Goal: Communication & Community: Share content

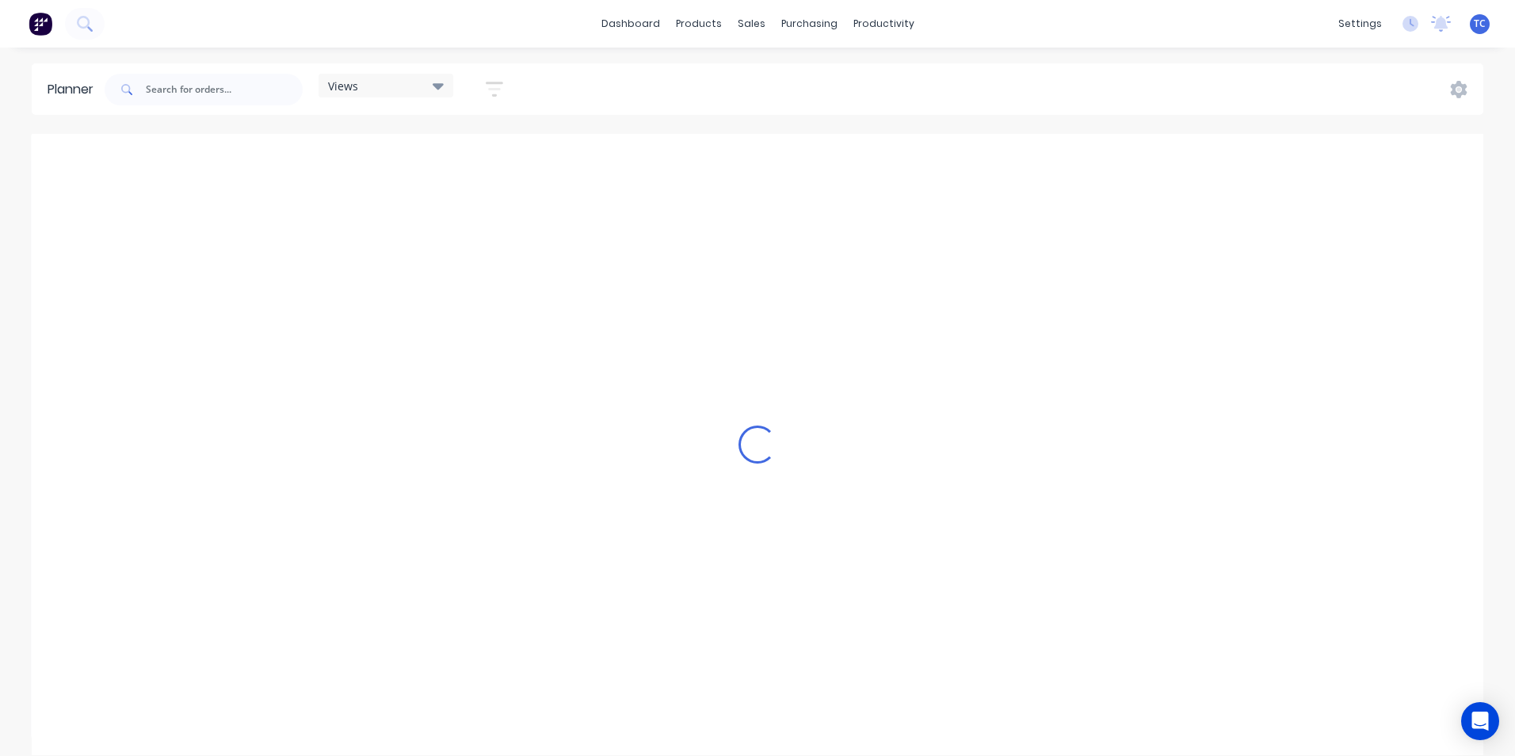
scroll to position [0, 1]
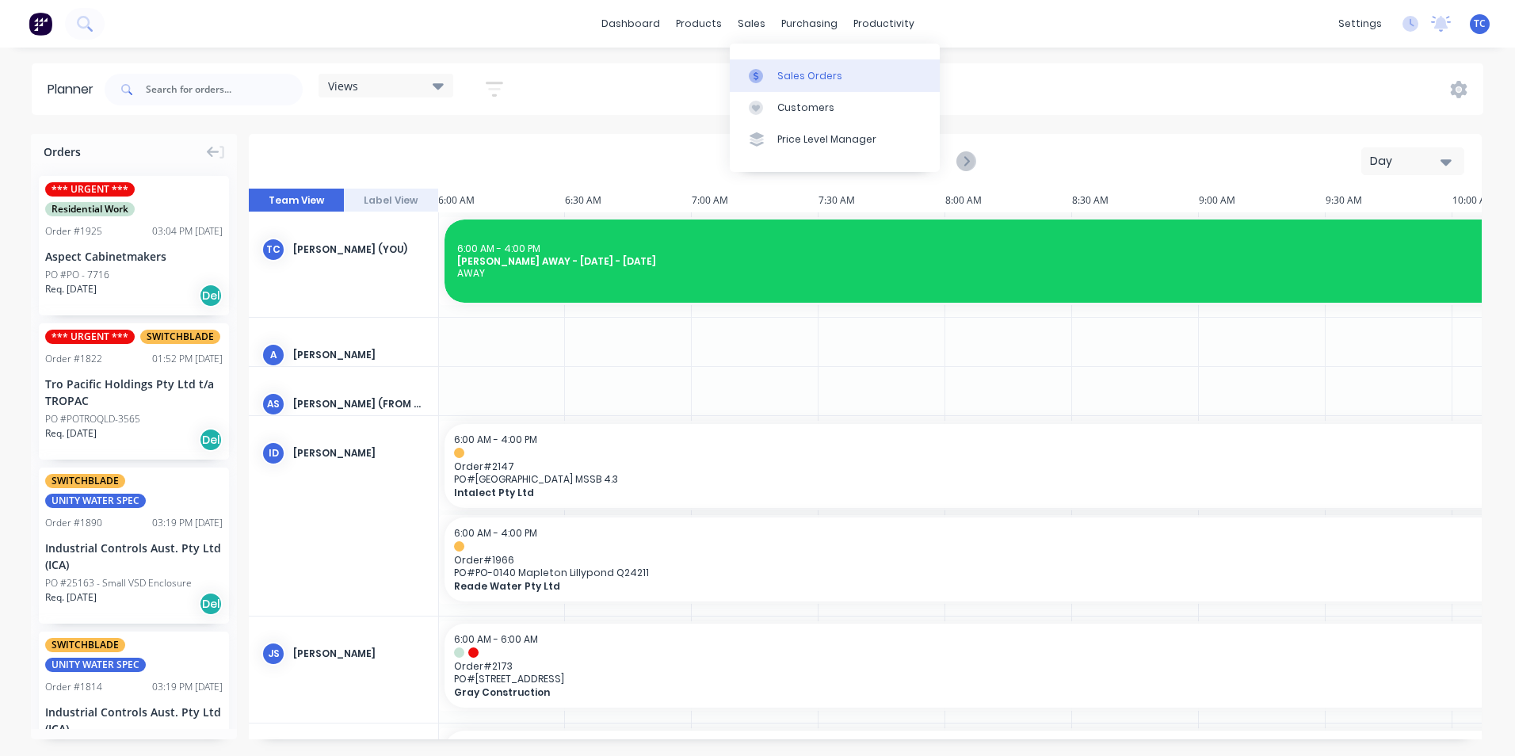
click at [787, 72] on div "Sales Orders" at bounding box center [809, 76] width 65 height 14
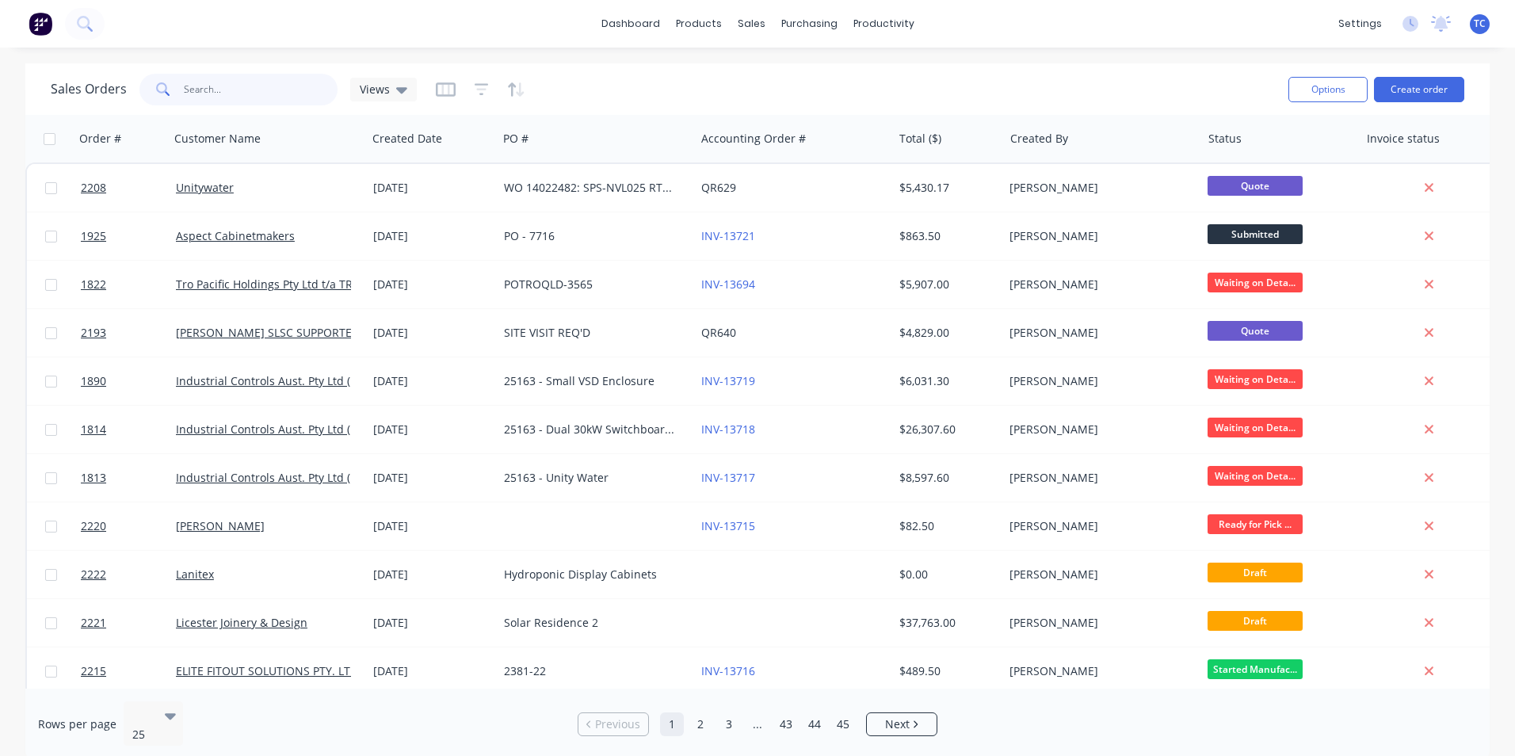
click at [197, 86] on input "text" at bounding box center [261, 90] width 155 height 32
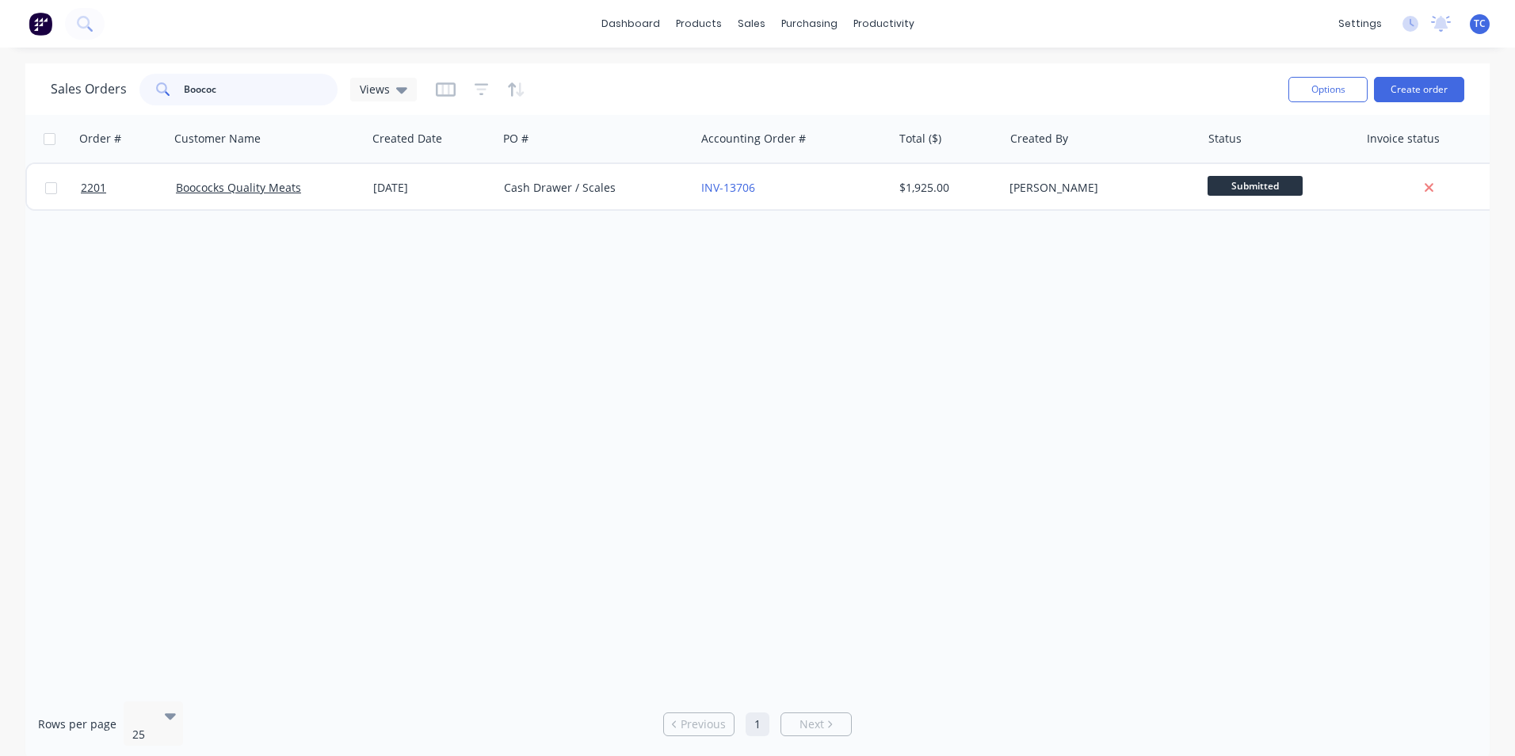
type input "Boococ"
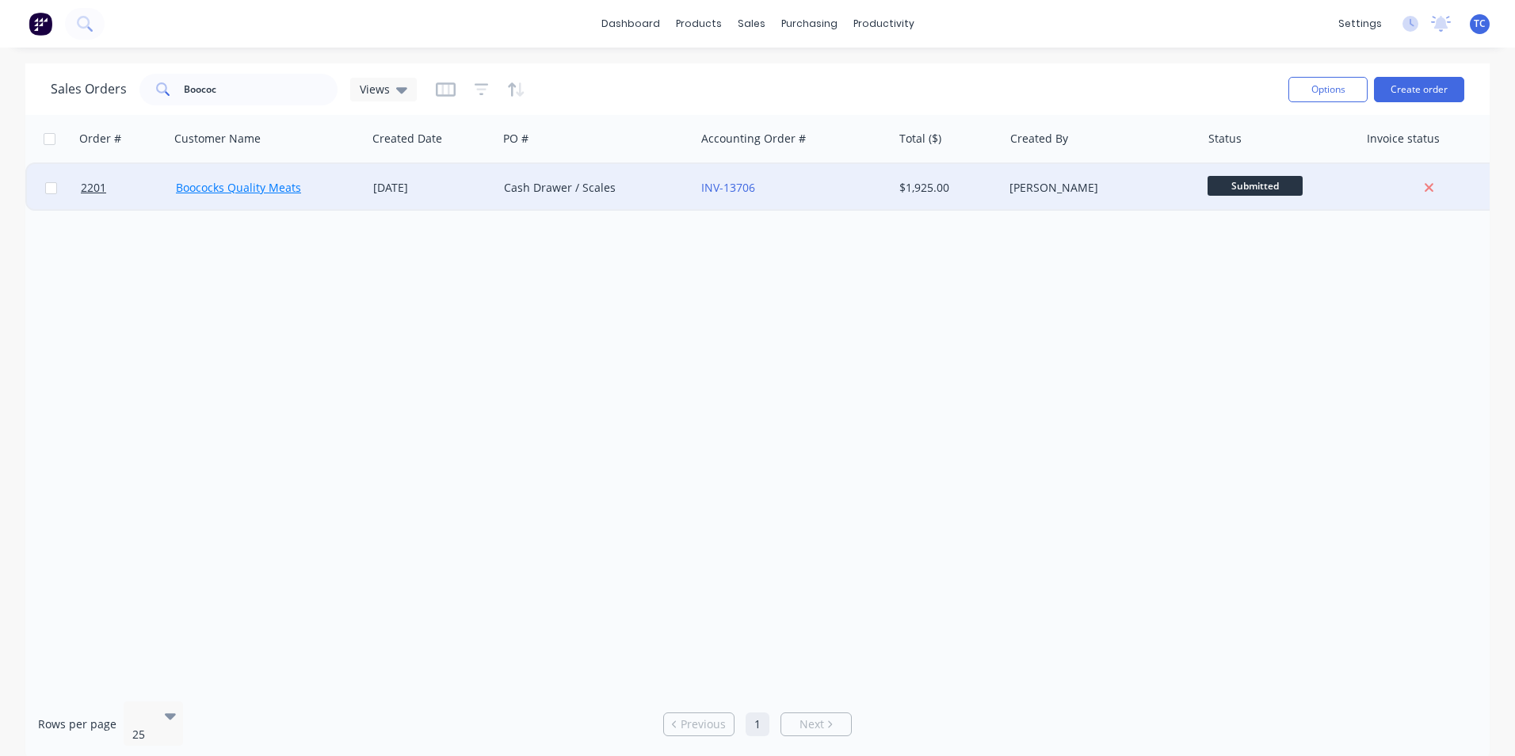
click at [234, 186] on link "Boococks Quality Meats" at bounding box center [238, 187] width 125 height 15
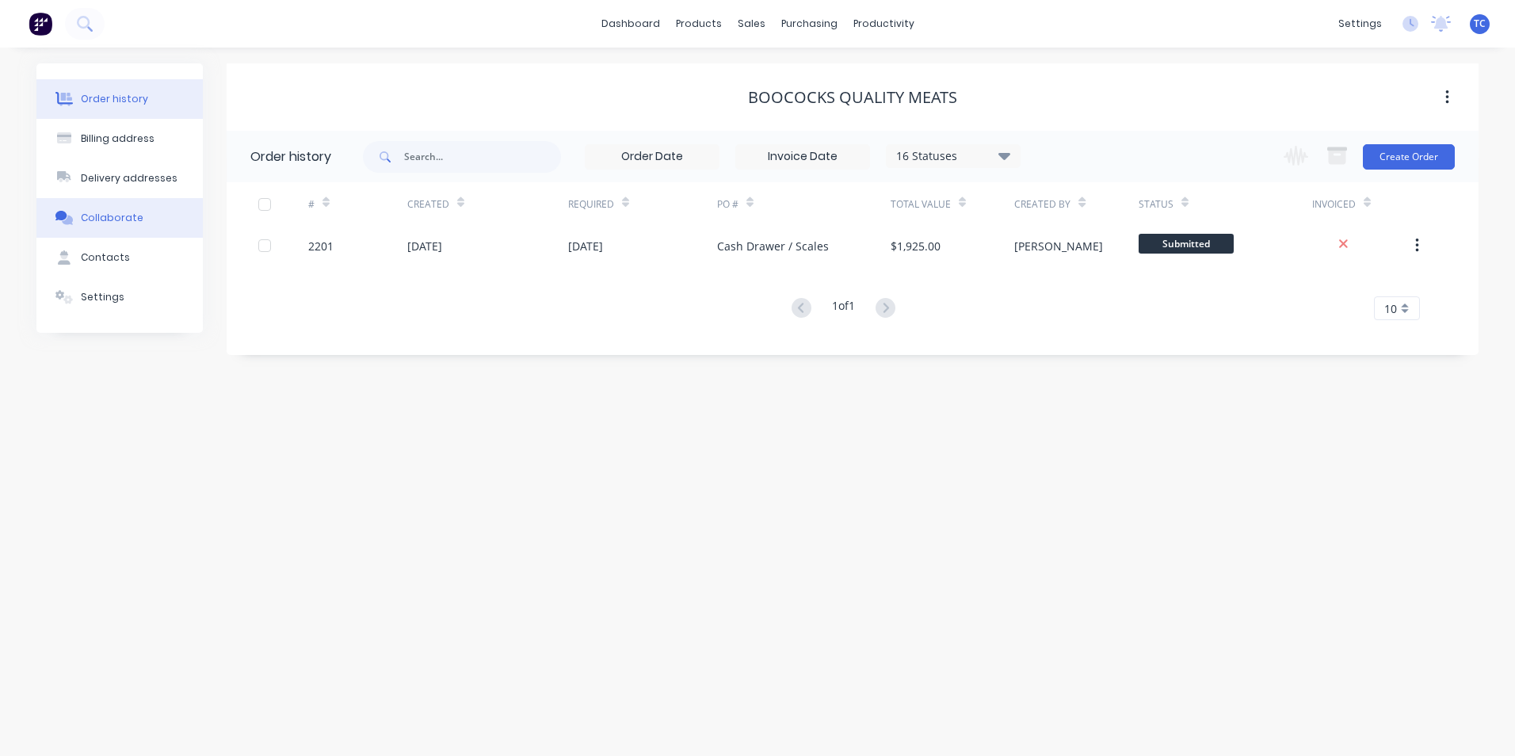
click at [131, 218] on div "Collaborate" at bounding box center [112, 218] width 63 height 14
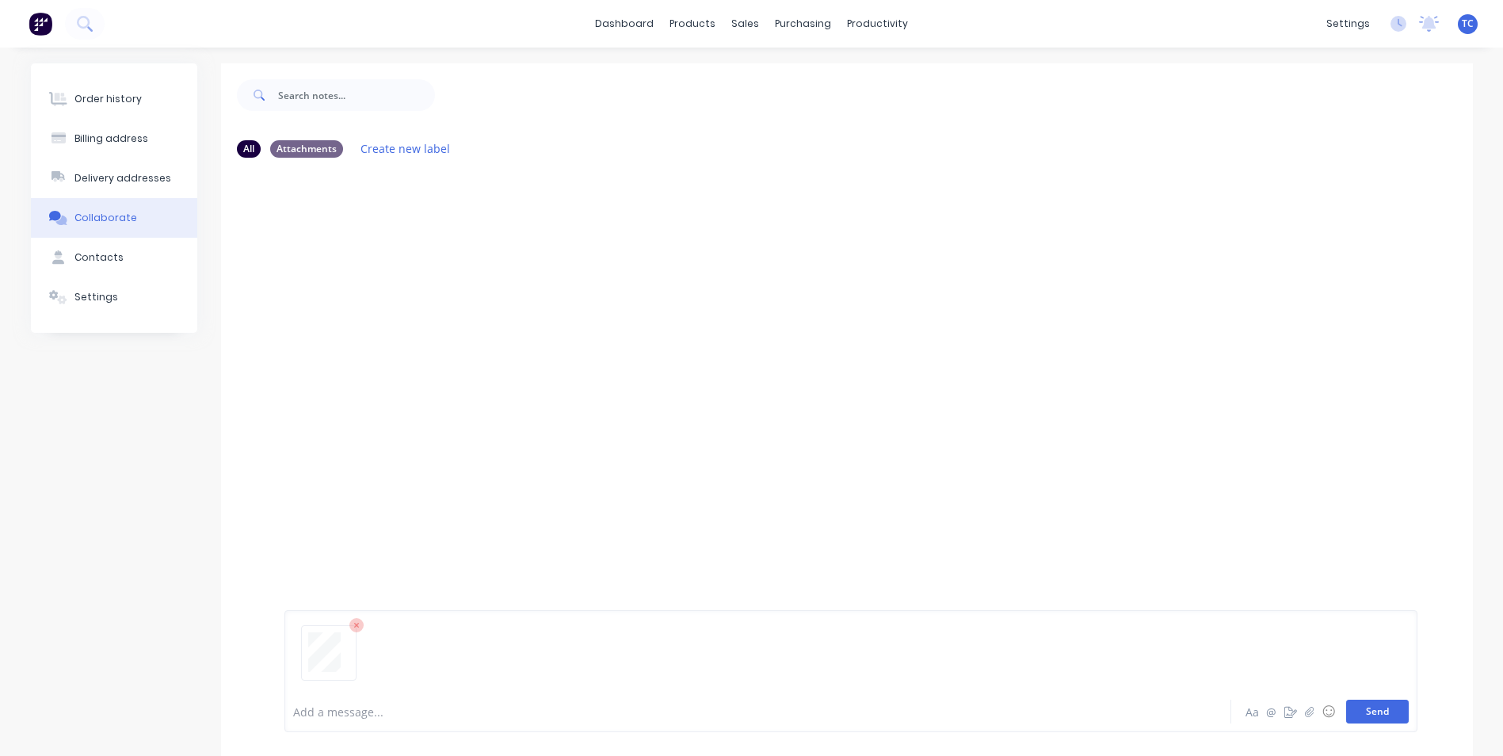
click at [1380, 712] on button "Send" at bounding box center [1377, 712] width 63 height 24
click at [108, 96] on div "Order history" at bounding box center [107, 99] width 67 height 14
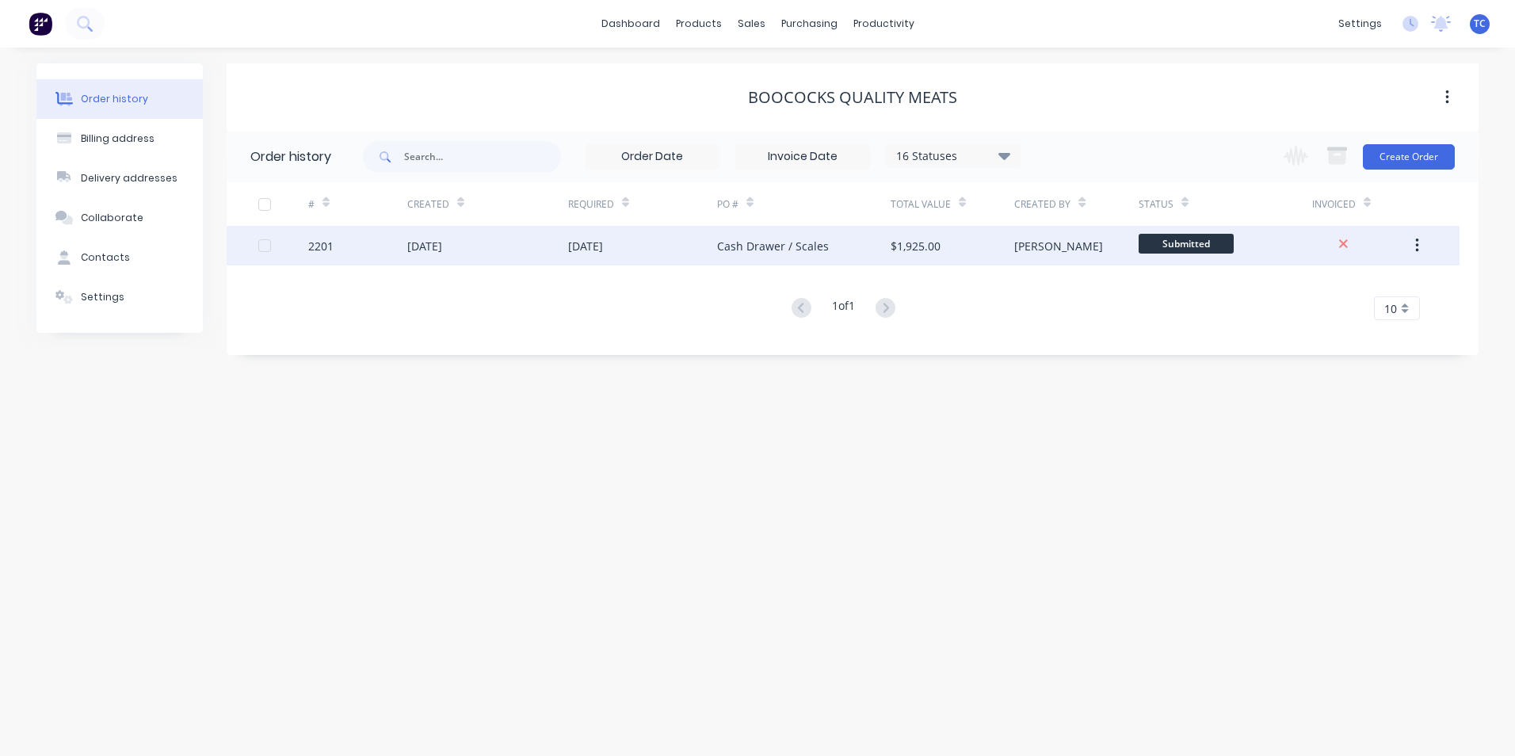
click at [442, 249] on div "[DATE]" at bounding box center [424, 246] width 35 height 17
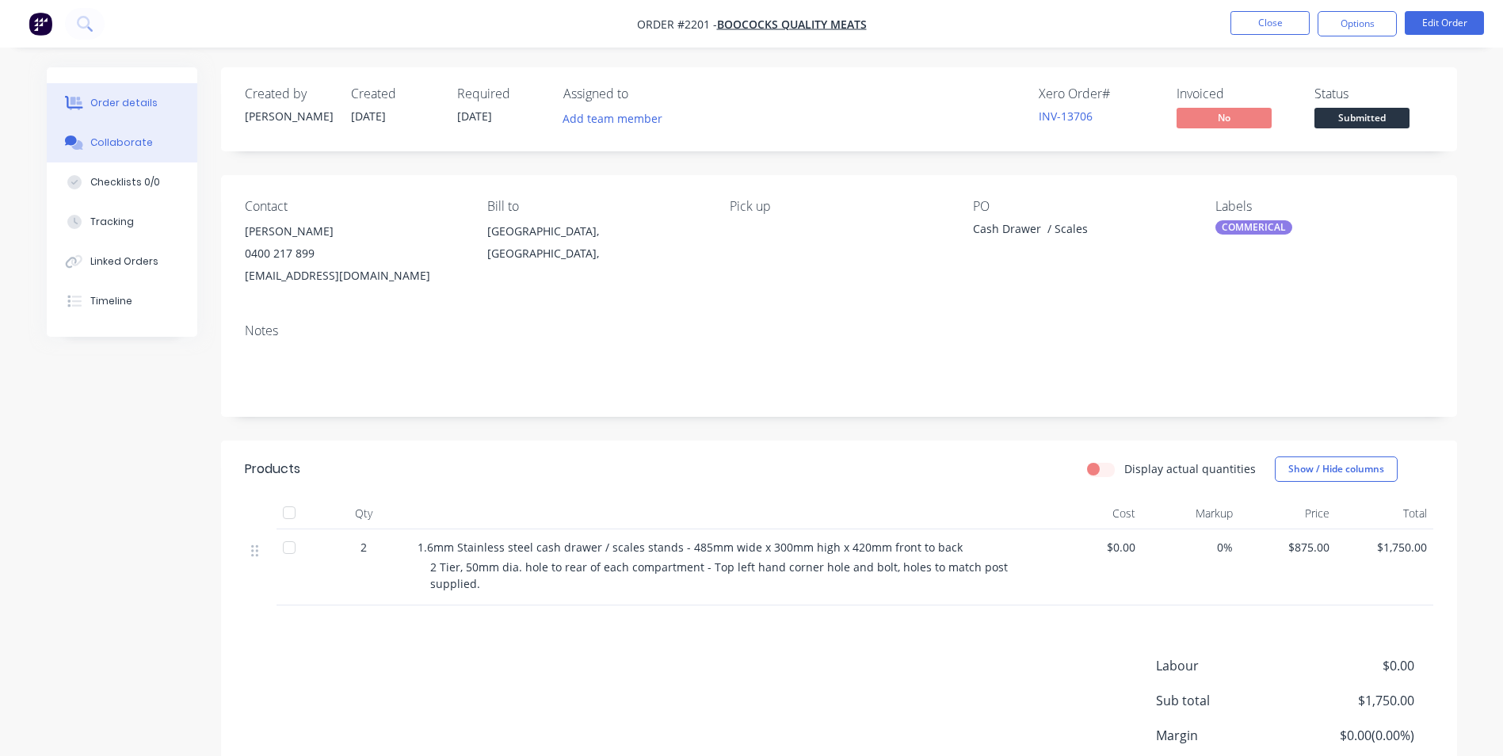
click at [123, 138] on div "Collaborate" at bounding box center [121, 143] width 63 height 14
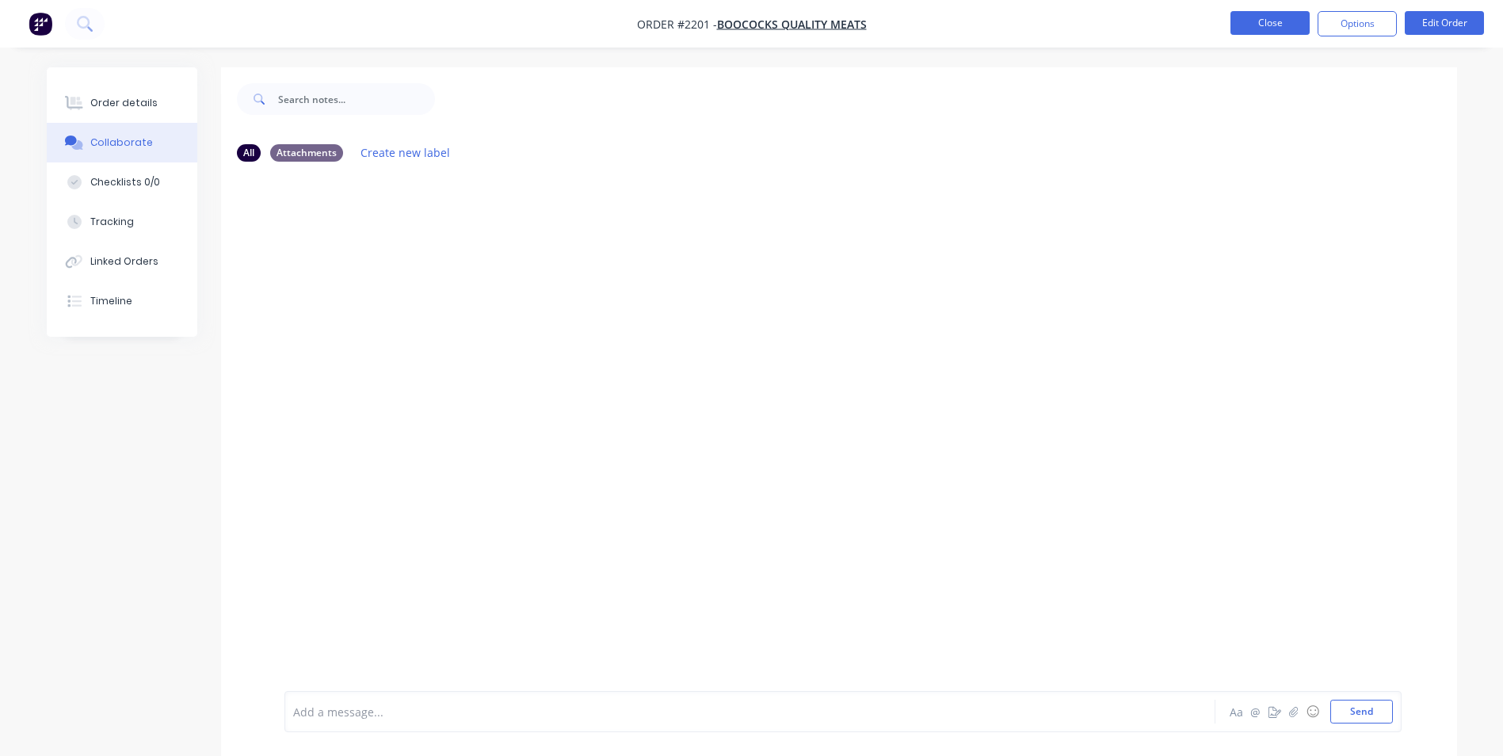
click at [1262, 21] on button "Close" at bounding box center [1270, 23] width 79 height 24
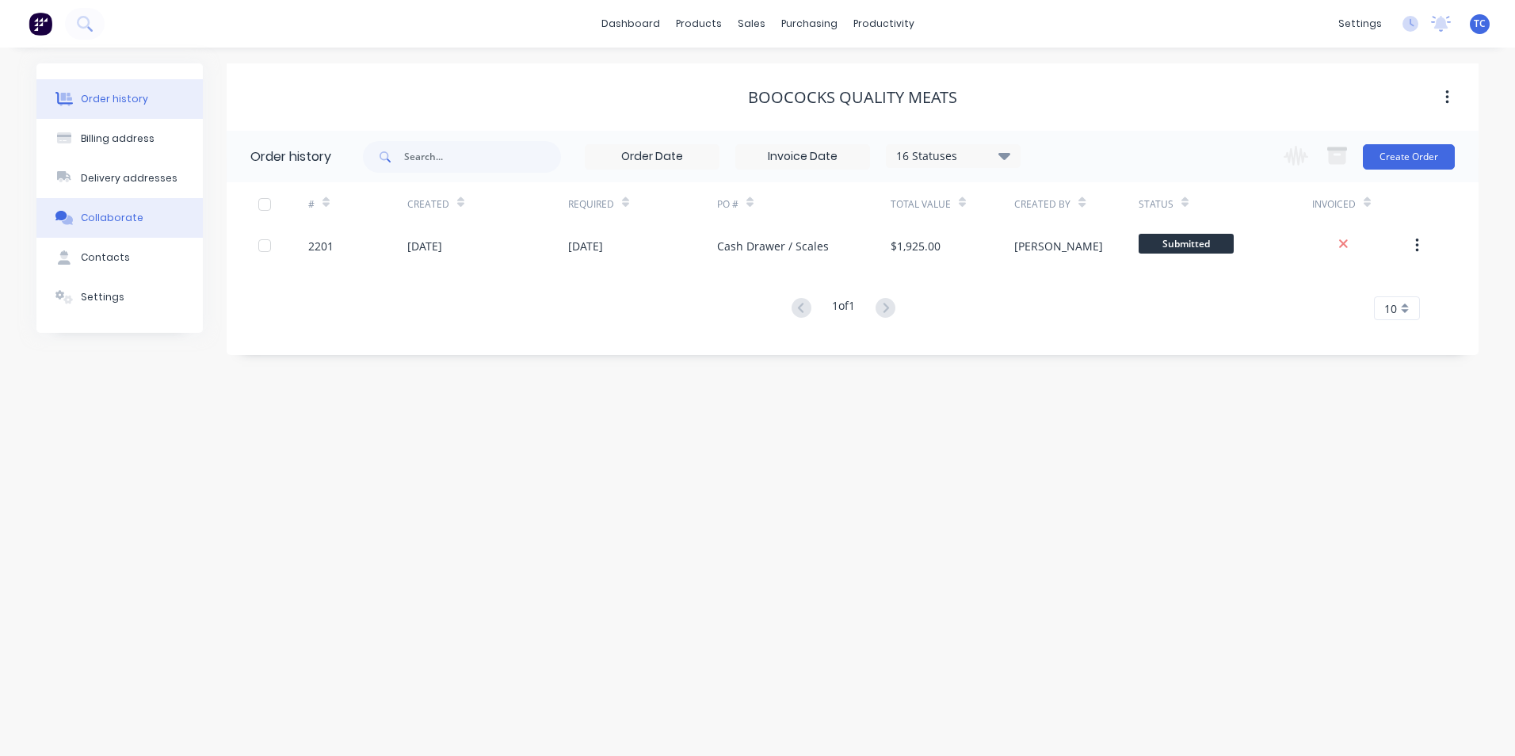
click at [108, 215] on div "Collaborate" at bounding box center [112, 218] width 63 height 14
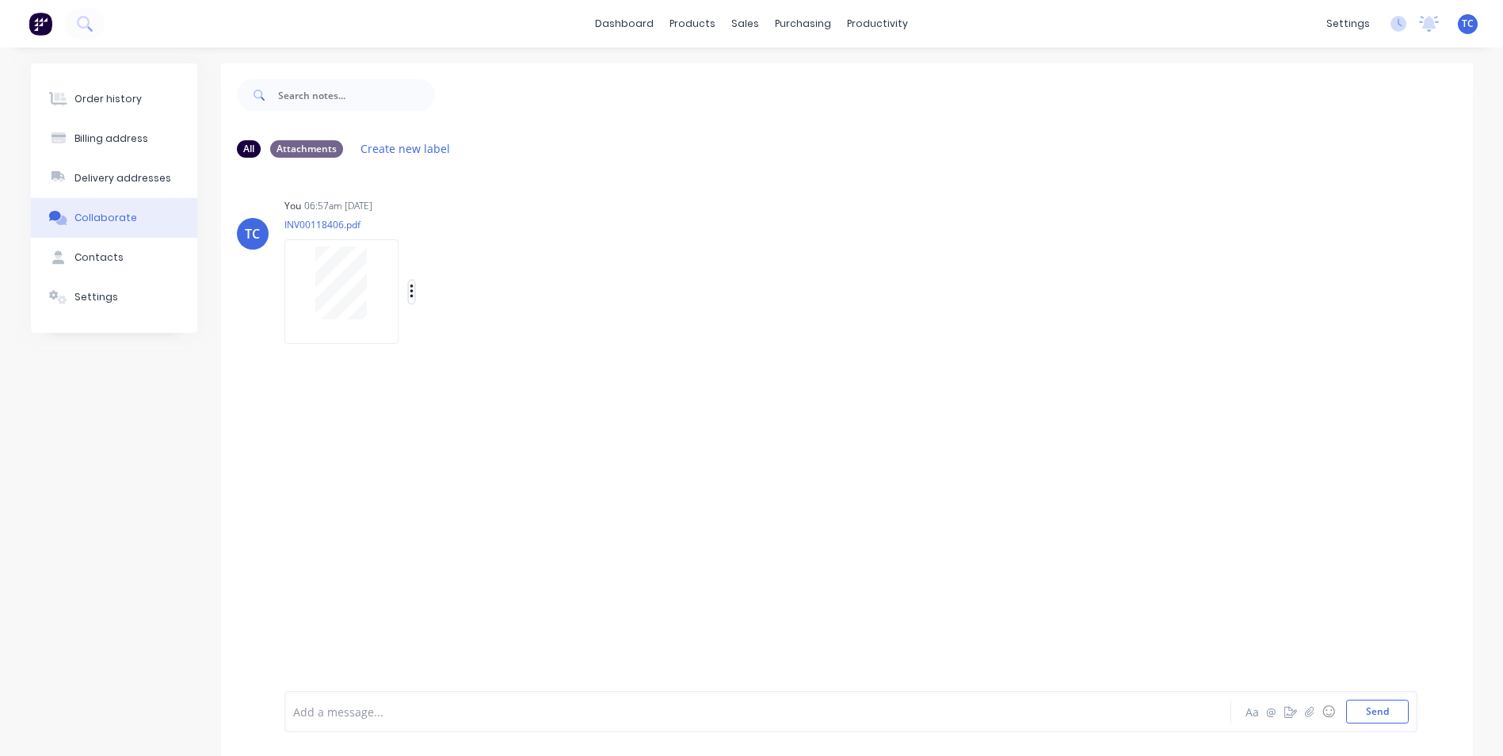
click at [411, 288] on icon "button" at bounding box center [411, 291] width 3 height 14
click at [463, 409] on button "Delete" at bounding box center [515, 407] width 178 height 36
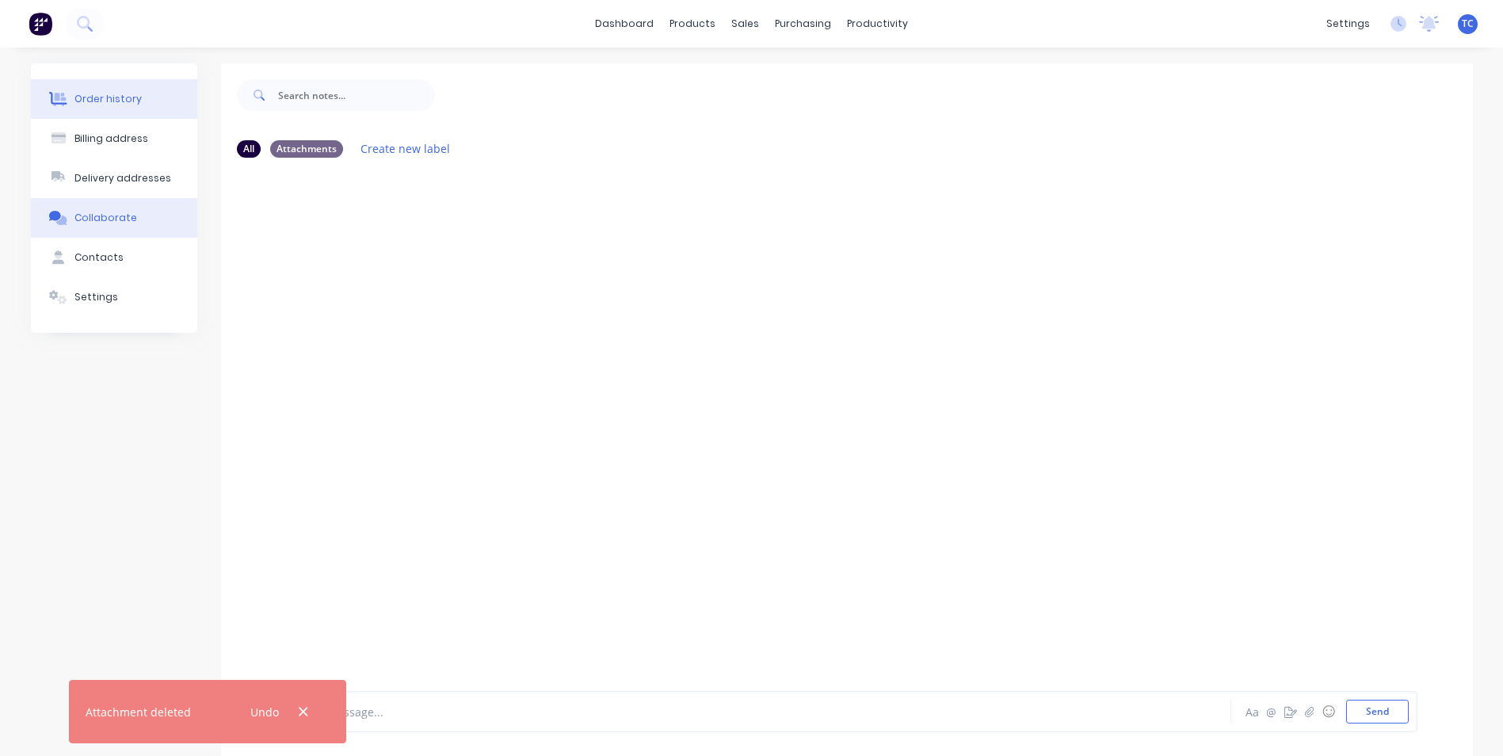
click at [111, 98] on div "Order history" at bounding box center [107, 99] width 67 height 14
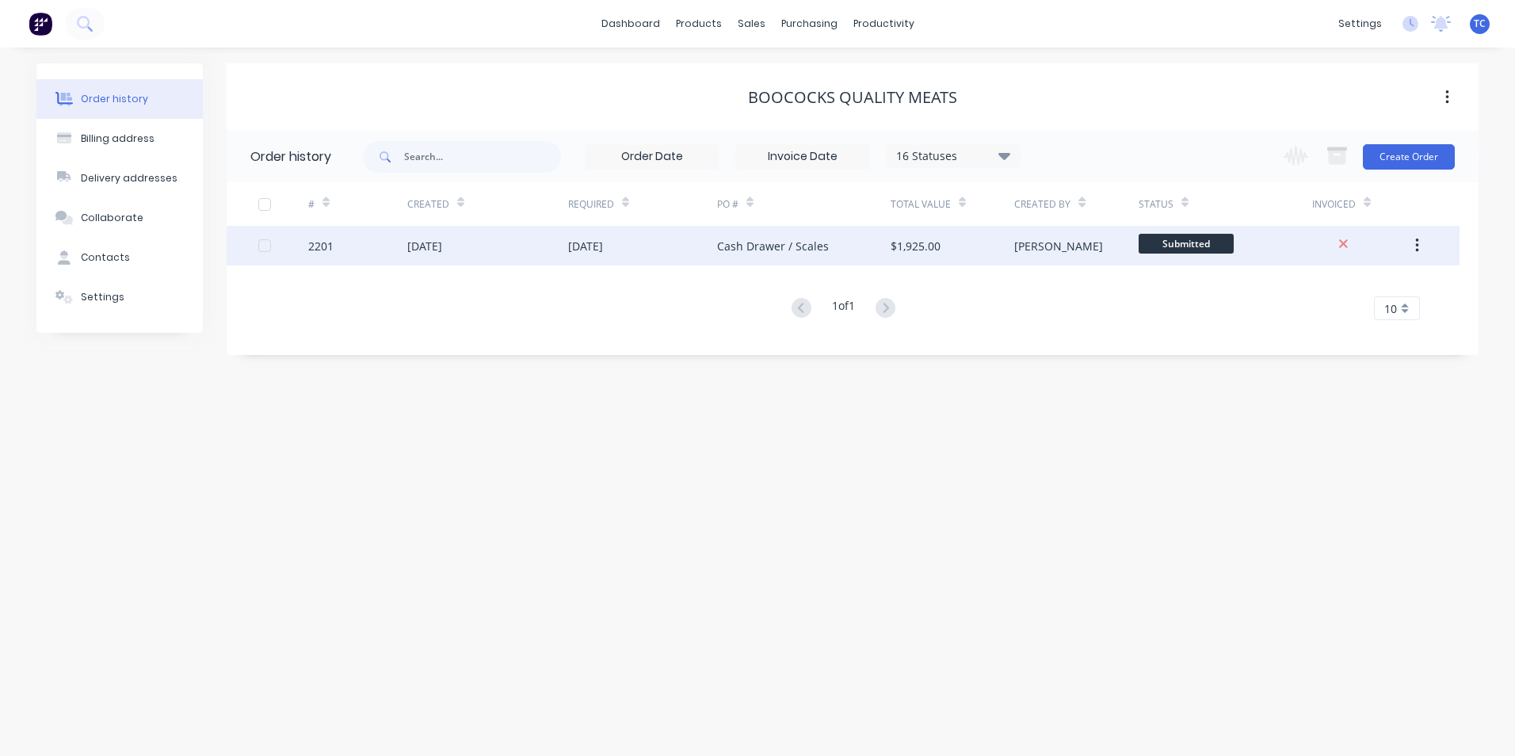
click at [576, 244] on div "[DATE]" at bounding box center [585, 246] width 35 height 17
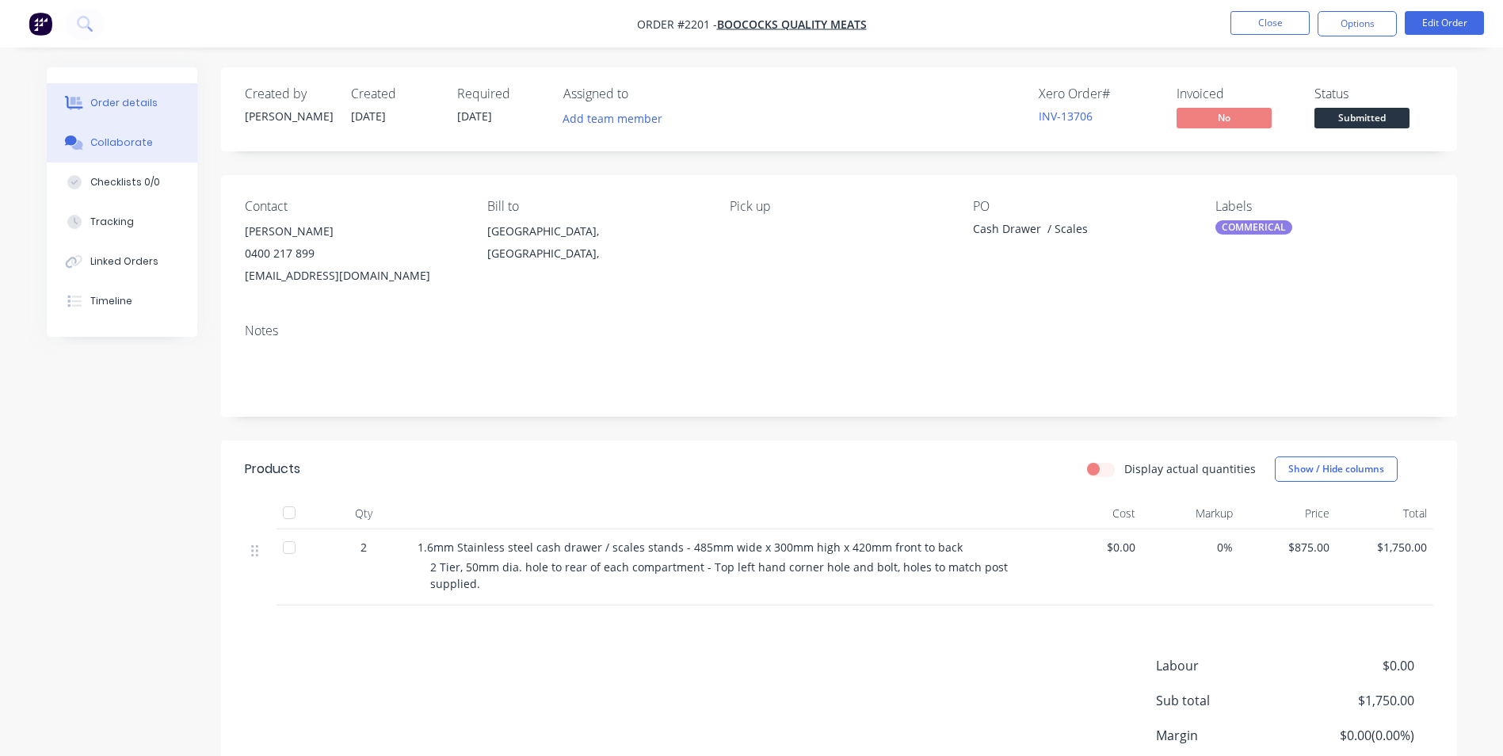
click at [117, 139] on div "Collaborate" at bounding box center [121, 143] width 63 height 14
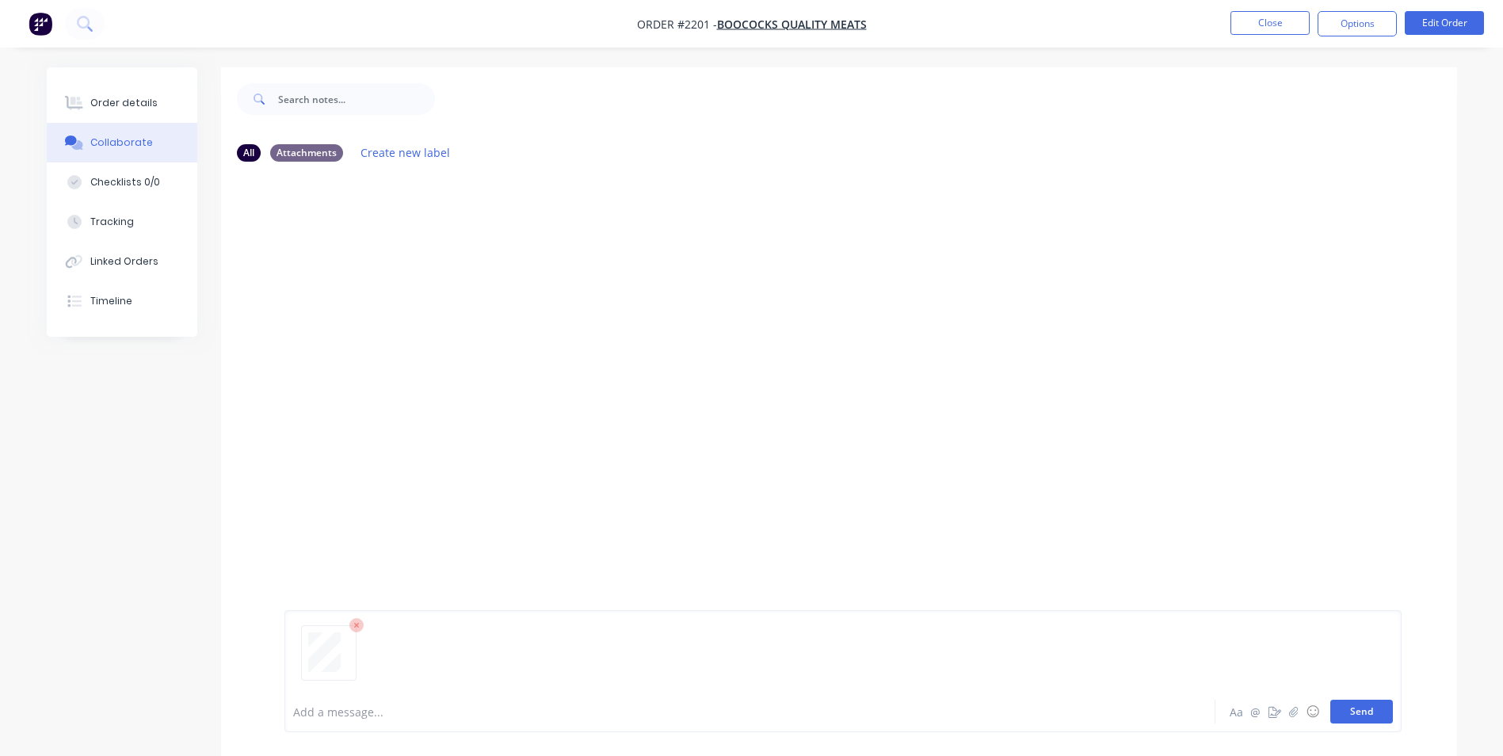
click at [1351, 712] on button "Send" at bounding box center [1361, 712] width 63 height 24
click at [1259, 18] on button "Close" at bounding box center [1270, 23] width 79 height 24
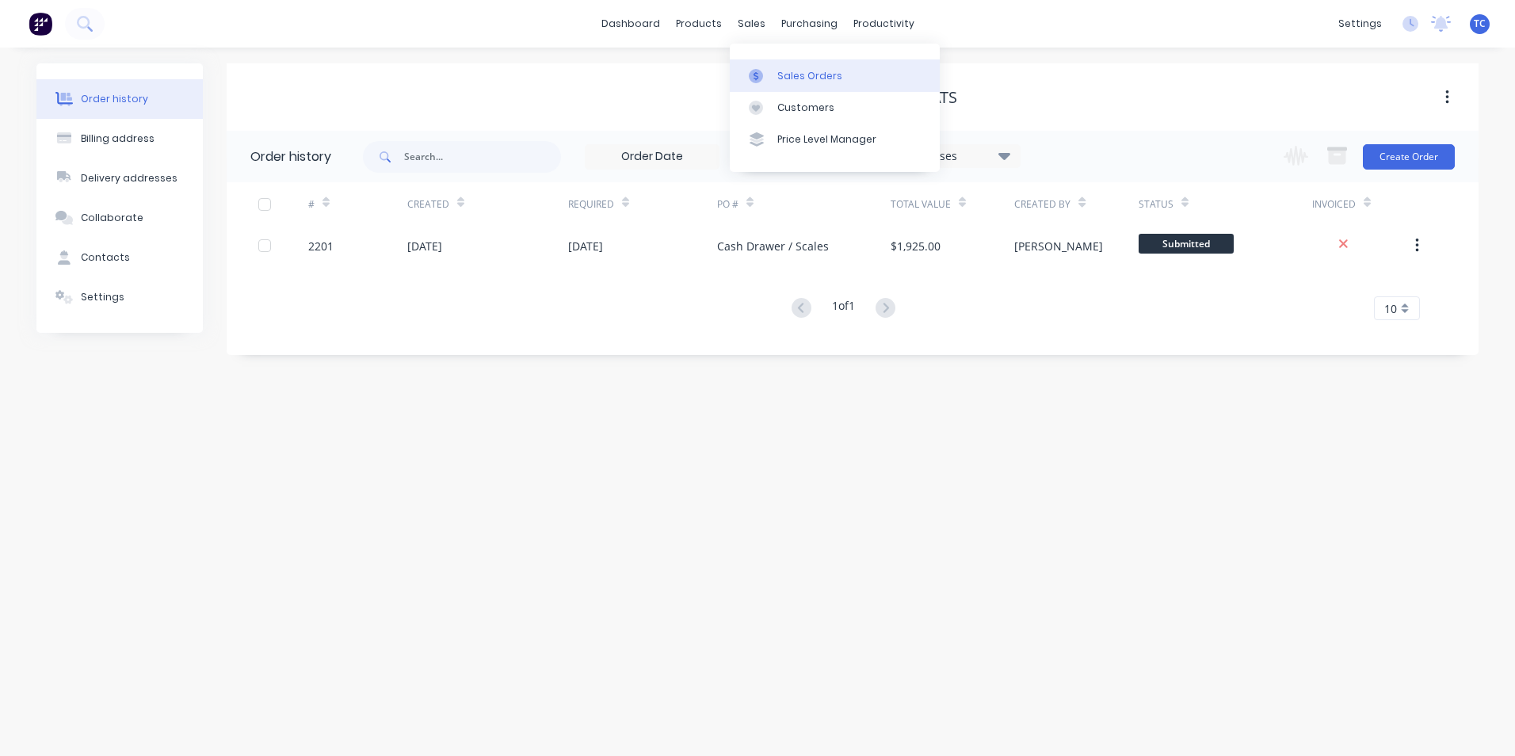
click at [781, 73] on div "Sales Orders" at bounding box center [809, 76] width 65 height 14
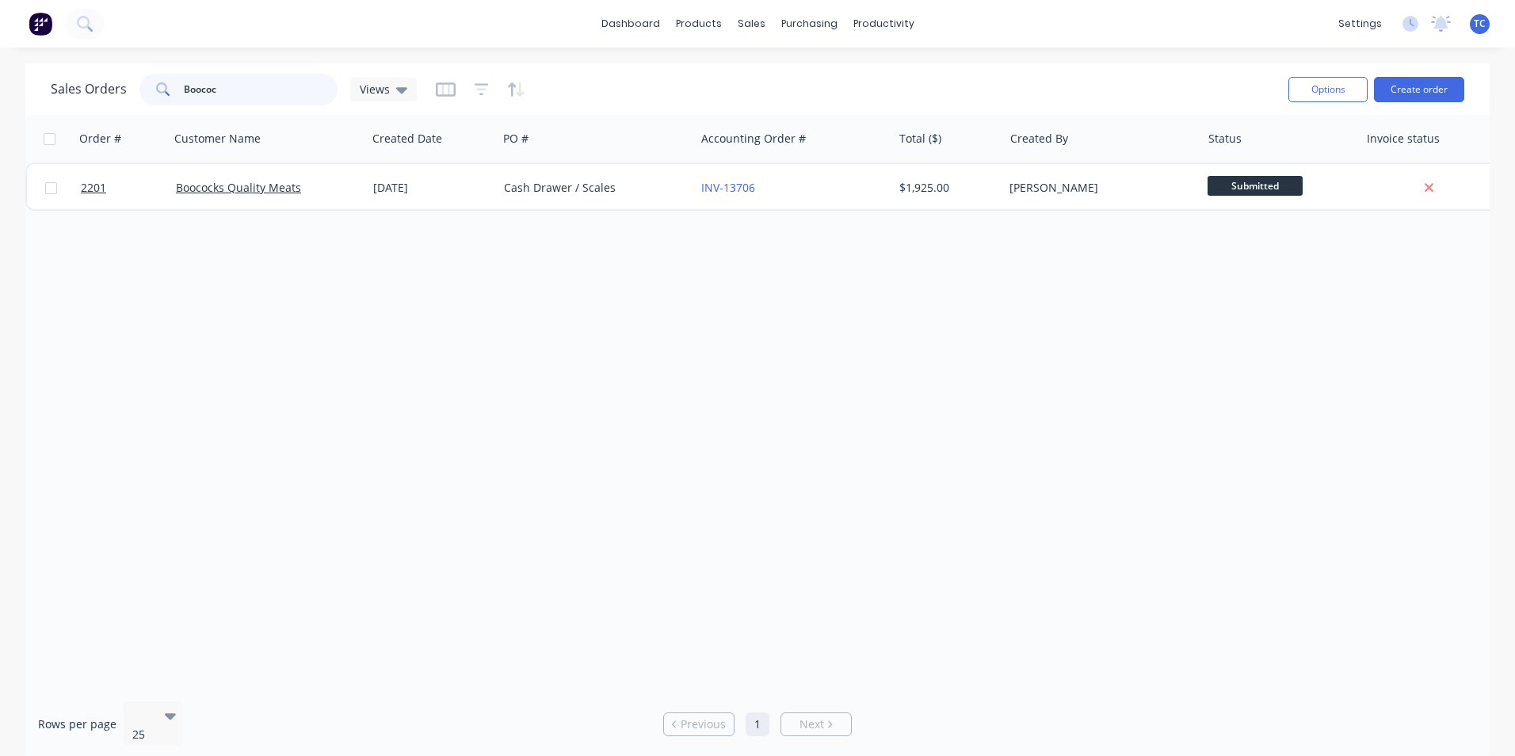
drag, startPoint x: 221, startPoint y: 90, endPoint x: 178, endPoint y: 89, distance: 42.8
click at [178, 89] on div "Boococ" at bounding box center [238, 90] width 198 height 32
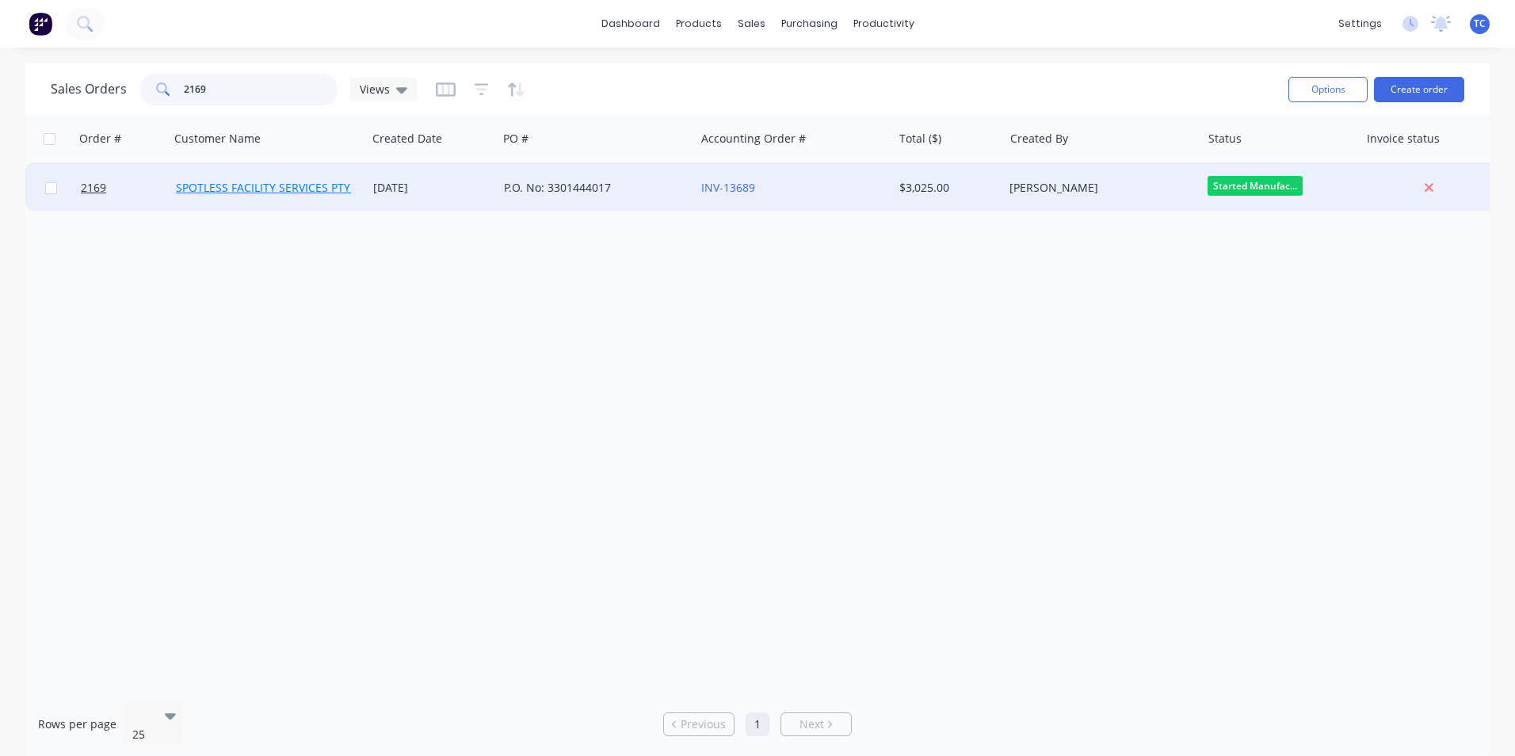
type input "2169"
click at [254, 186] on link "SPOTLESS FACILITY SERVICES PTY. LTD" at bounding box center [276, 187] width 200 height 15
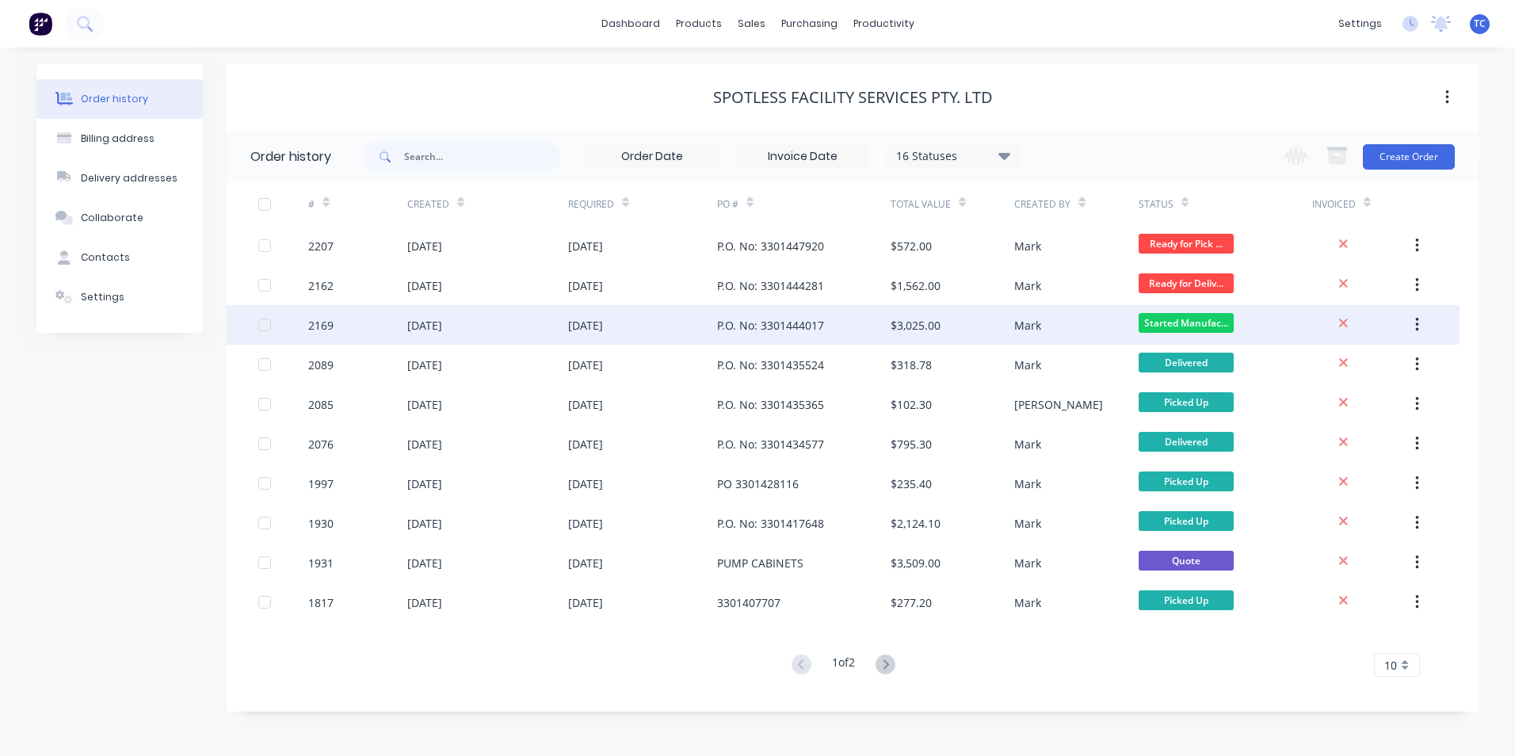
click at [442, 326] on div "[DATE]" at bounding box center [424, 325] width 35 height 17
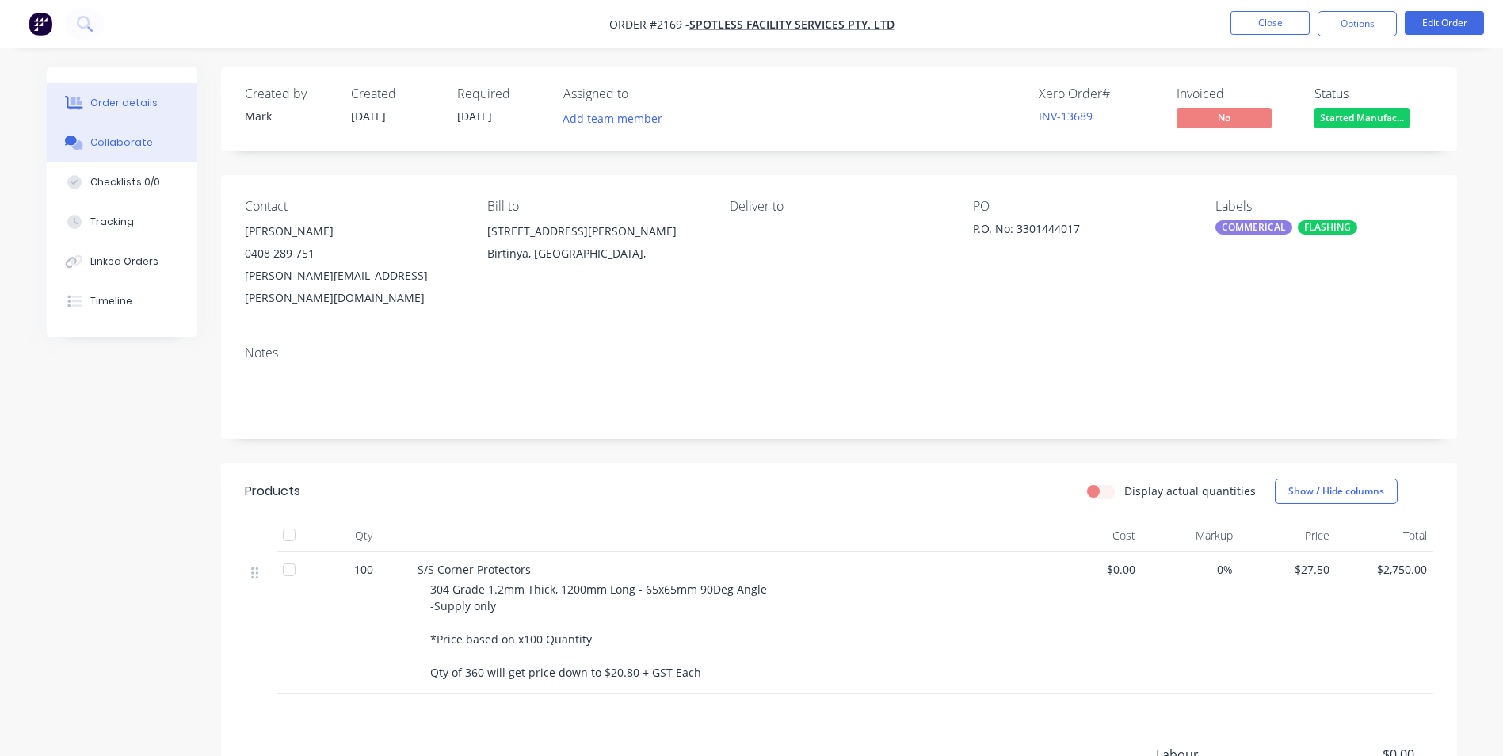
click at [118, 142] on div "Collaborate" at bounding box center [121, 143] width 63 height 14
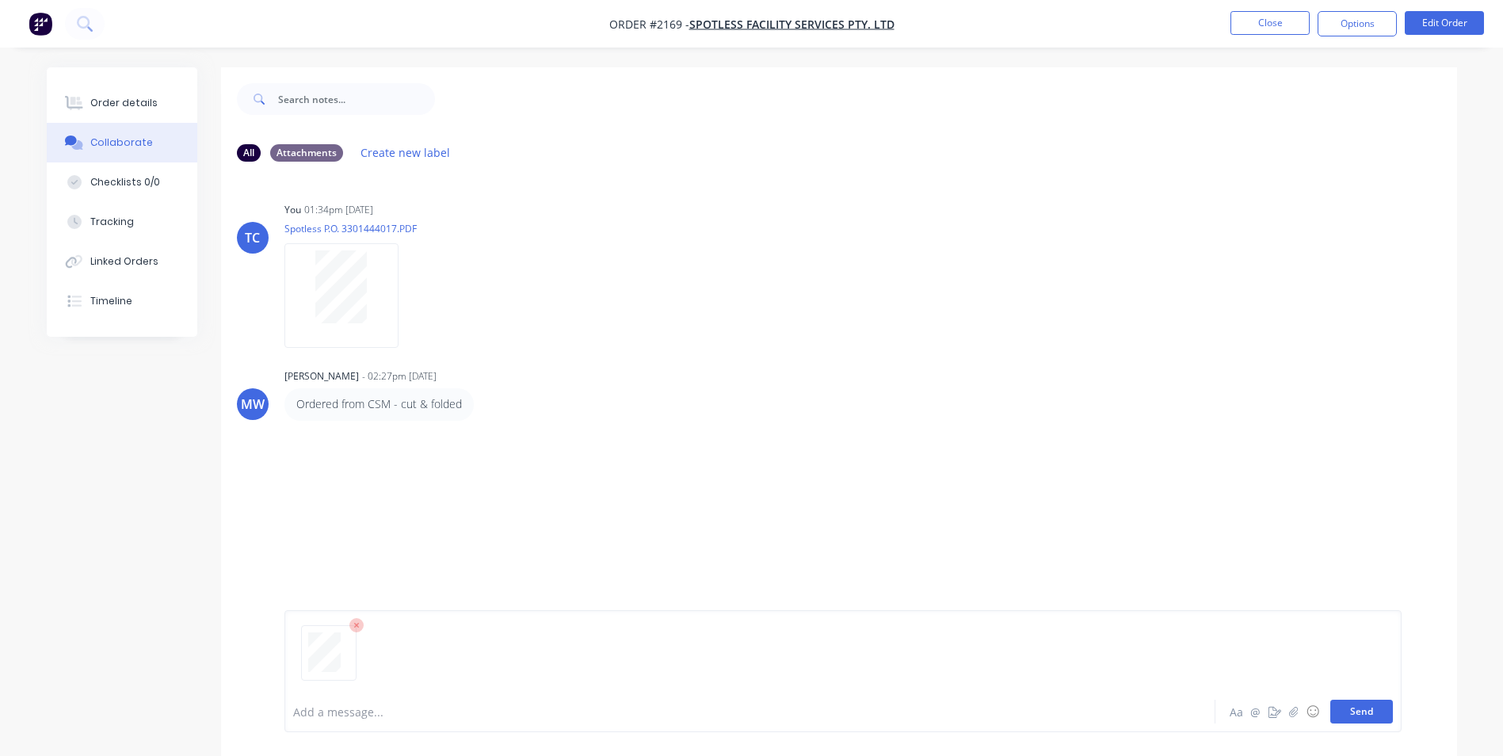
click at [1351, 708] on button "Send" at bounding box center [1361, 712] width 63 height 24
click at [1268, 25] on button "Close" at bounding box center [1270, 23] width 79 height 24
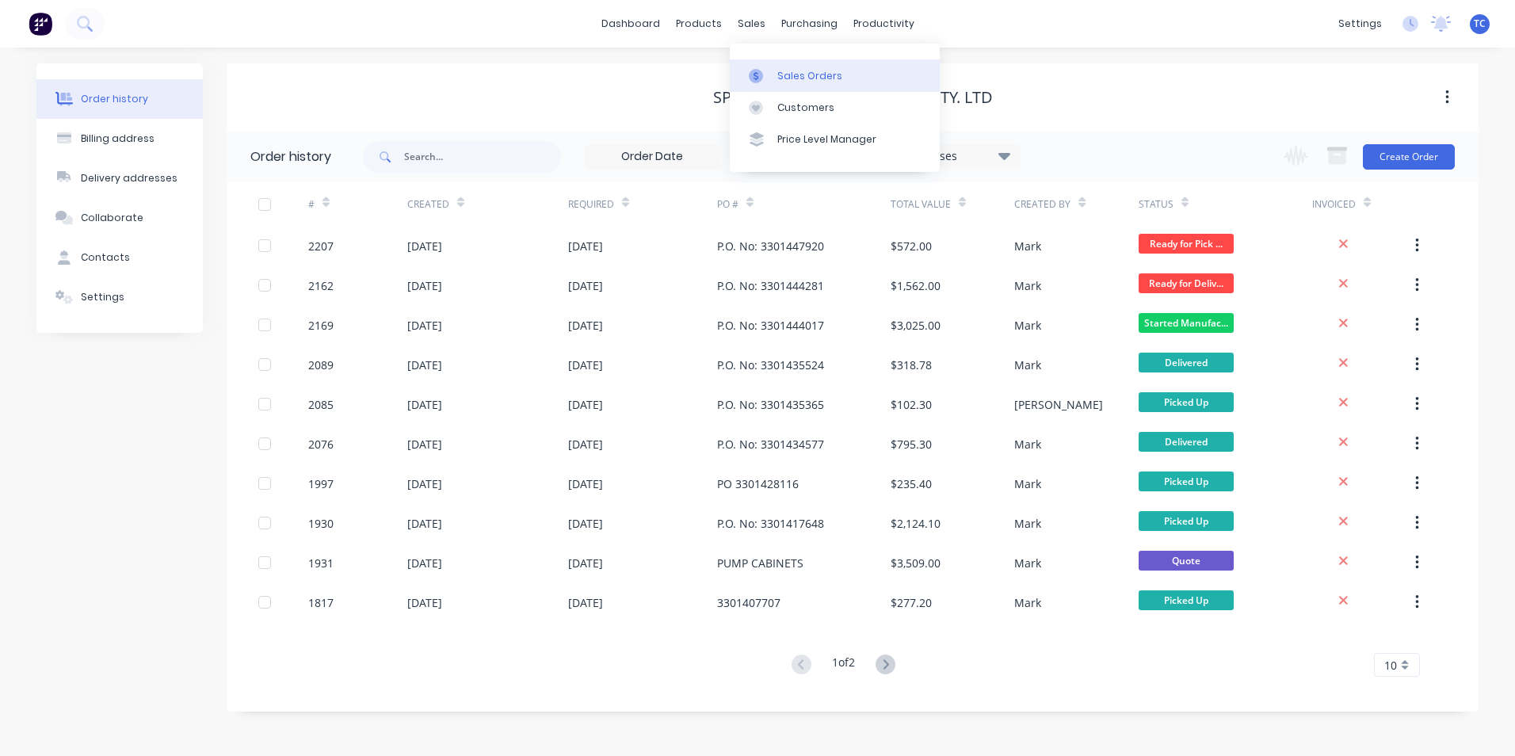
click at [797, 71] on div "Sales Orders" at bounding box center [809, 76] width 65 height 14
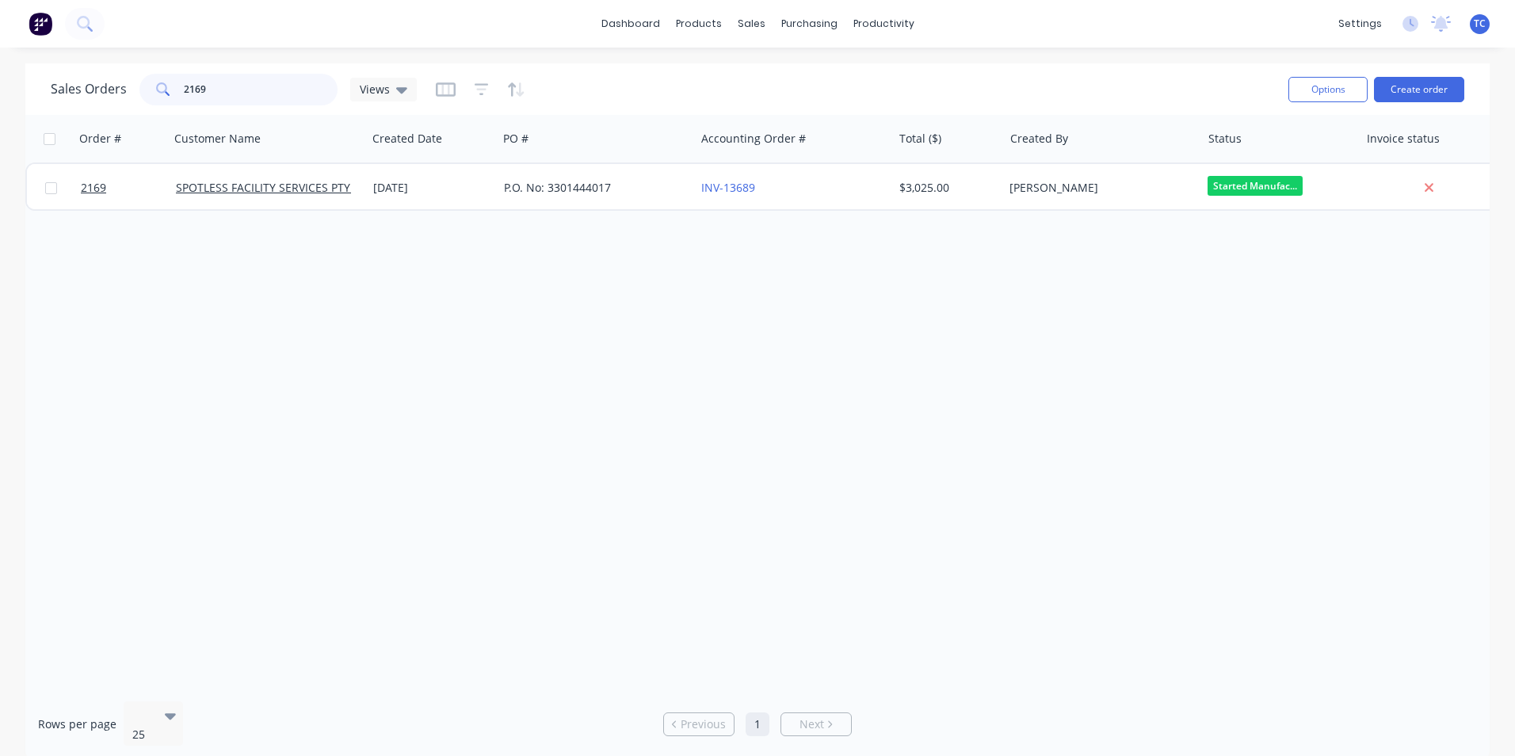
drag, startPoint x: 207, startPoint y: 88, endPoint x: 181, endPoint y: 82, distance: 26.0
click at [184, 82] on input "2169" at bounding box center [261, 90] width 155 height 32
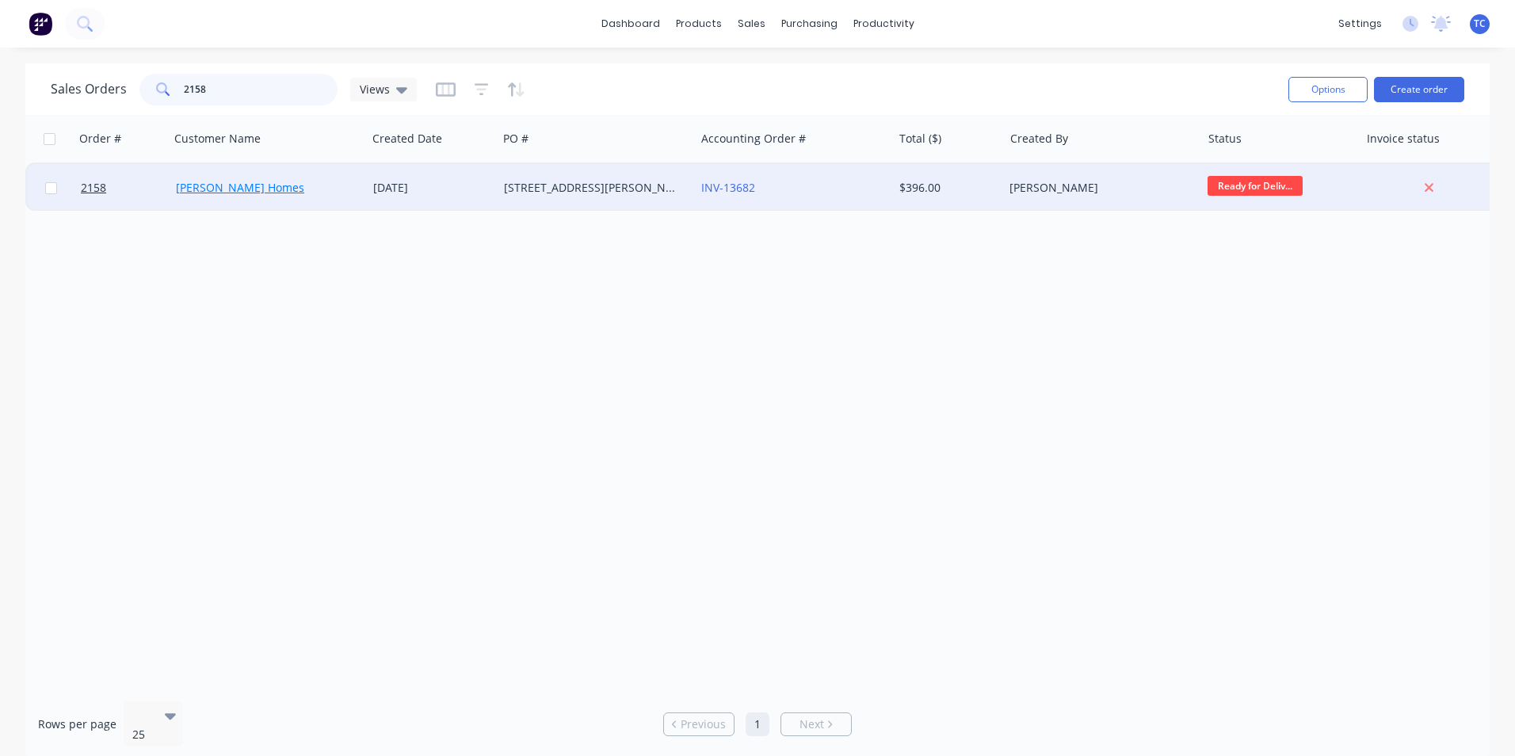
type input "2158"
click at [215, 186] on link "[PERSON_NAME] Homes" at bounding box center [240, 187] width 128 height 15
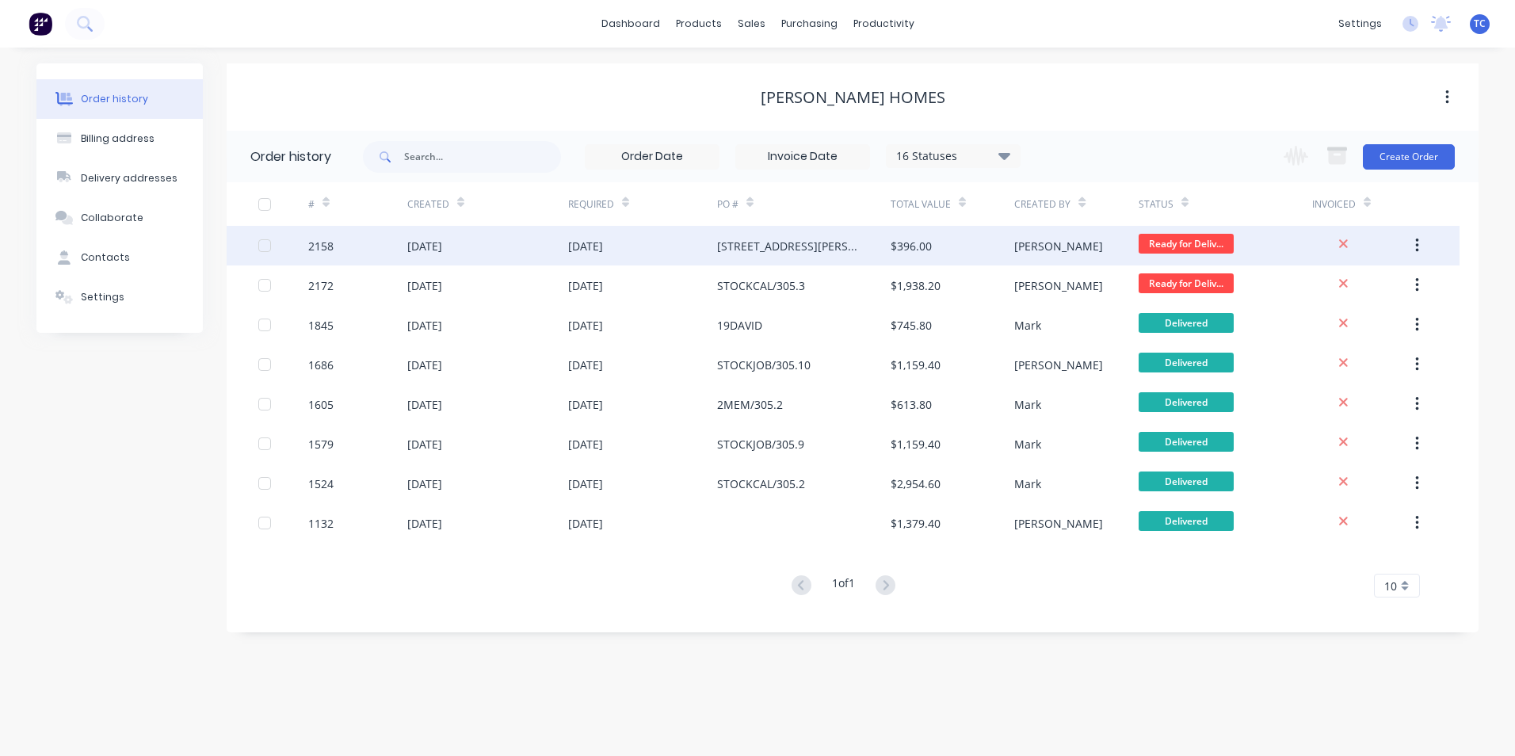
click at [442, 242] on div "[DATE]" at bounding box center [424, 246] width 35 height 17
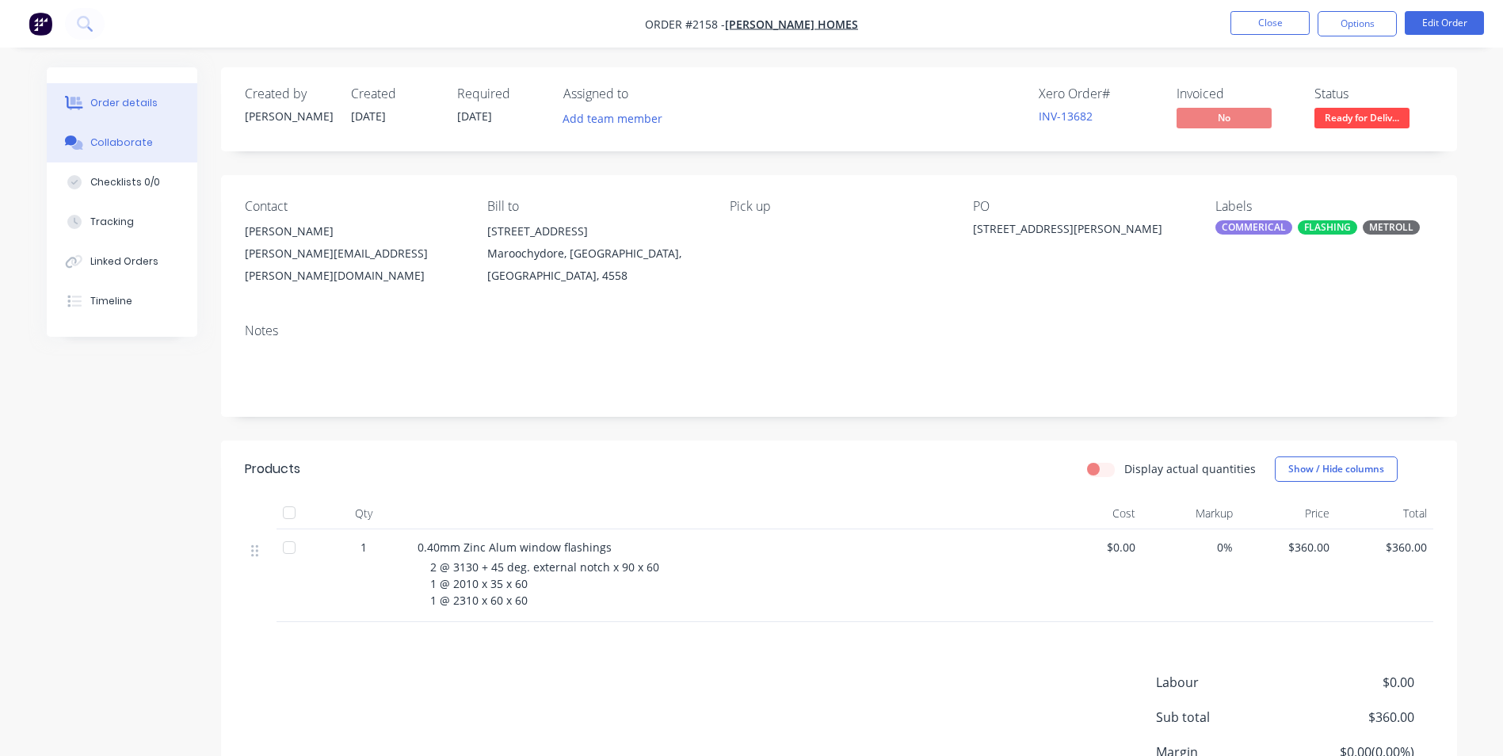
click at [119, 143] on div "Collaborate" at bounding box center [121, 143] width 63 height 14
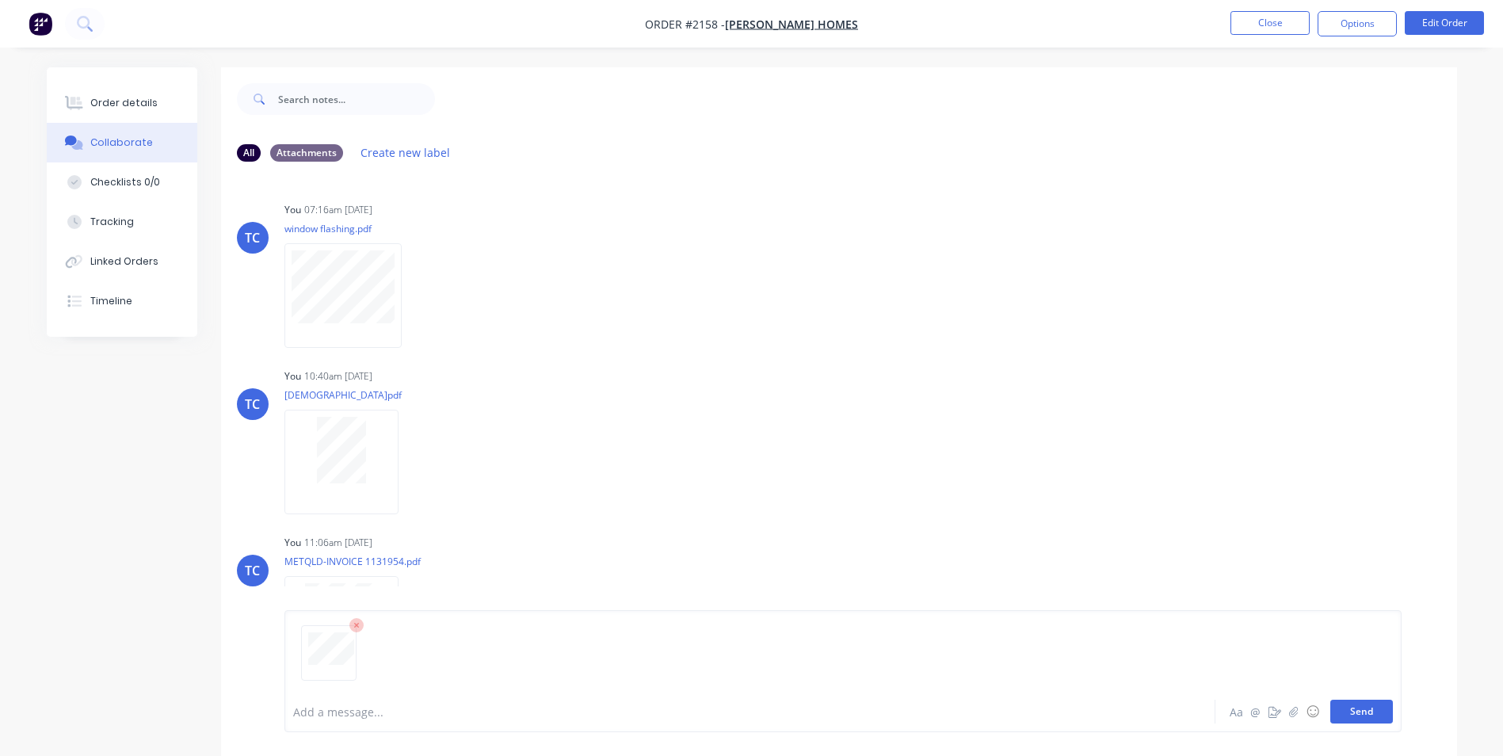
click at [1351, 711] on button "Send" at bounding box center [1361, 712] width 63 height 24
click at [1269, 21] on button "Close" at bounding box center [1270, 23] width 79 height 24
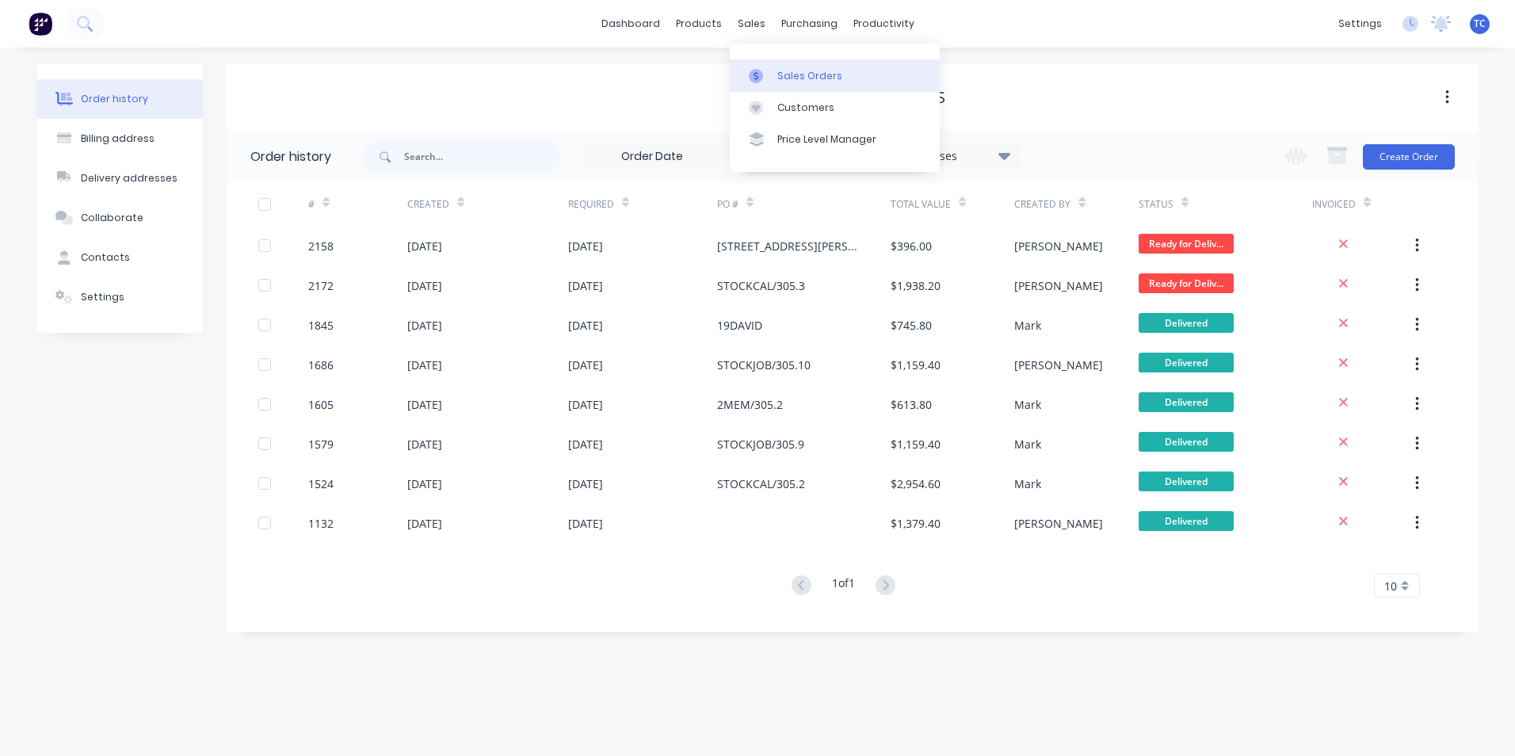
click at [796, 71] on div "Sales Orders" at bounding box center [809, 76] width 65 height 14
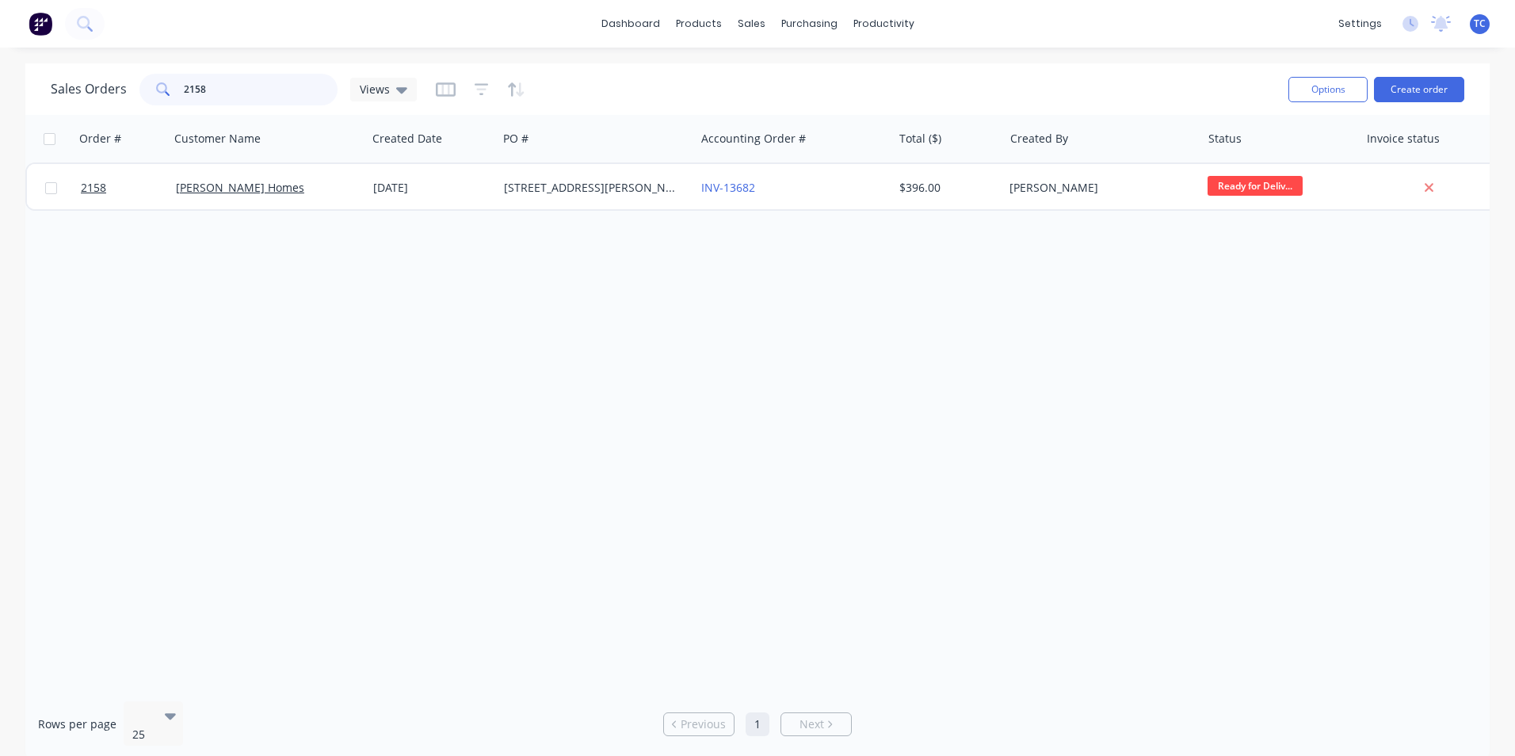
drag, startPoint x: 209, startPoint y: 85, endPoint x: 177, endPoint y: 94, distance: 33.1
click at [177, 94] on div "2158" at bounding box center [238, 90] width 198 height 32
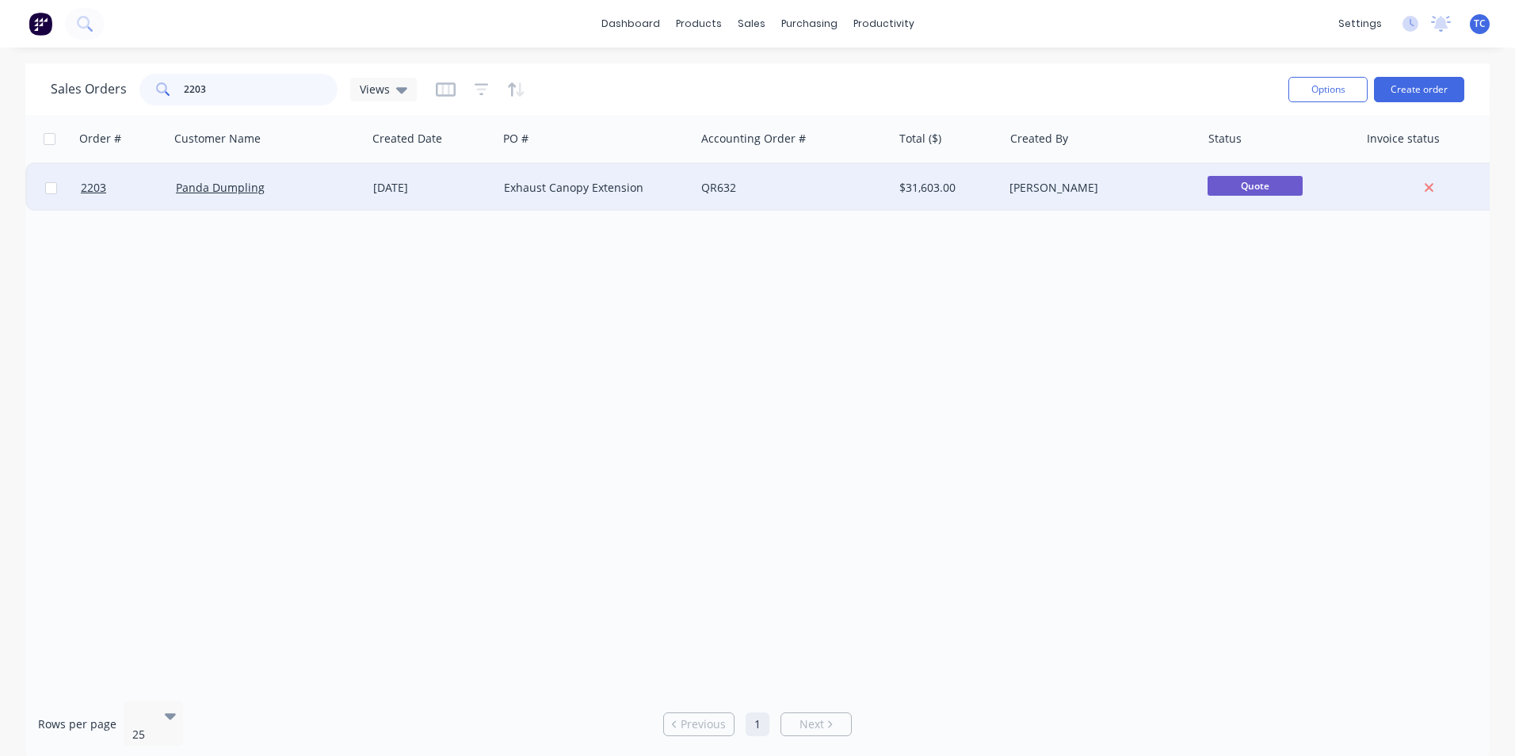
type input "2203"
click at [520, 185] on div "Exhaust Canopy Extension" at bounding box center [592, 188] width 176 height 16
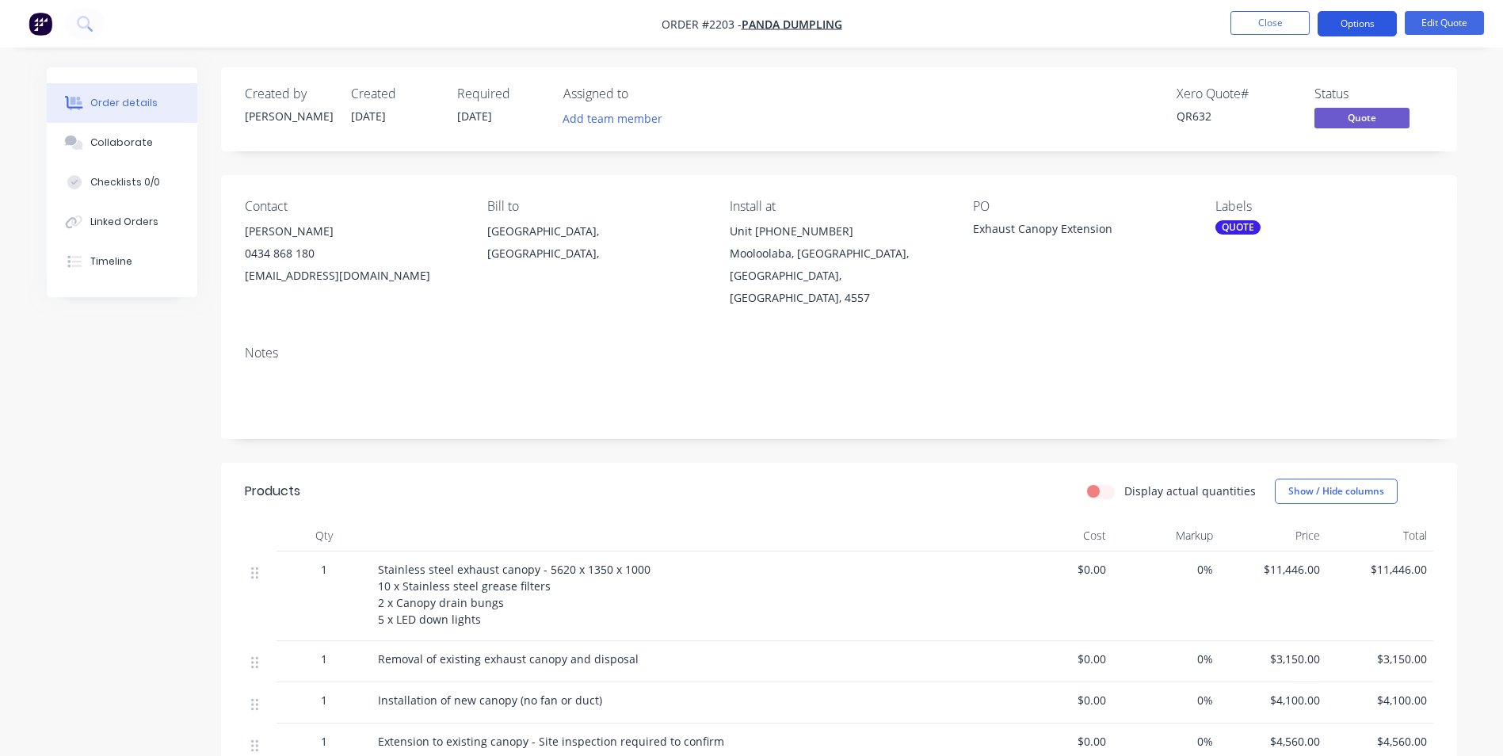
click at [1363, 21] on button "Options" at bounding box center [1357, 23] width 79 height 25
click at [1086, 92] on div "Xero Quote # QR632 Status Quote" at bounding box center [1078, 109] width 712 height 46
click at [1359, 18] on button "Options" at bounding box center [1357, 23] width 79 height 25
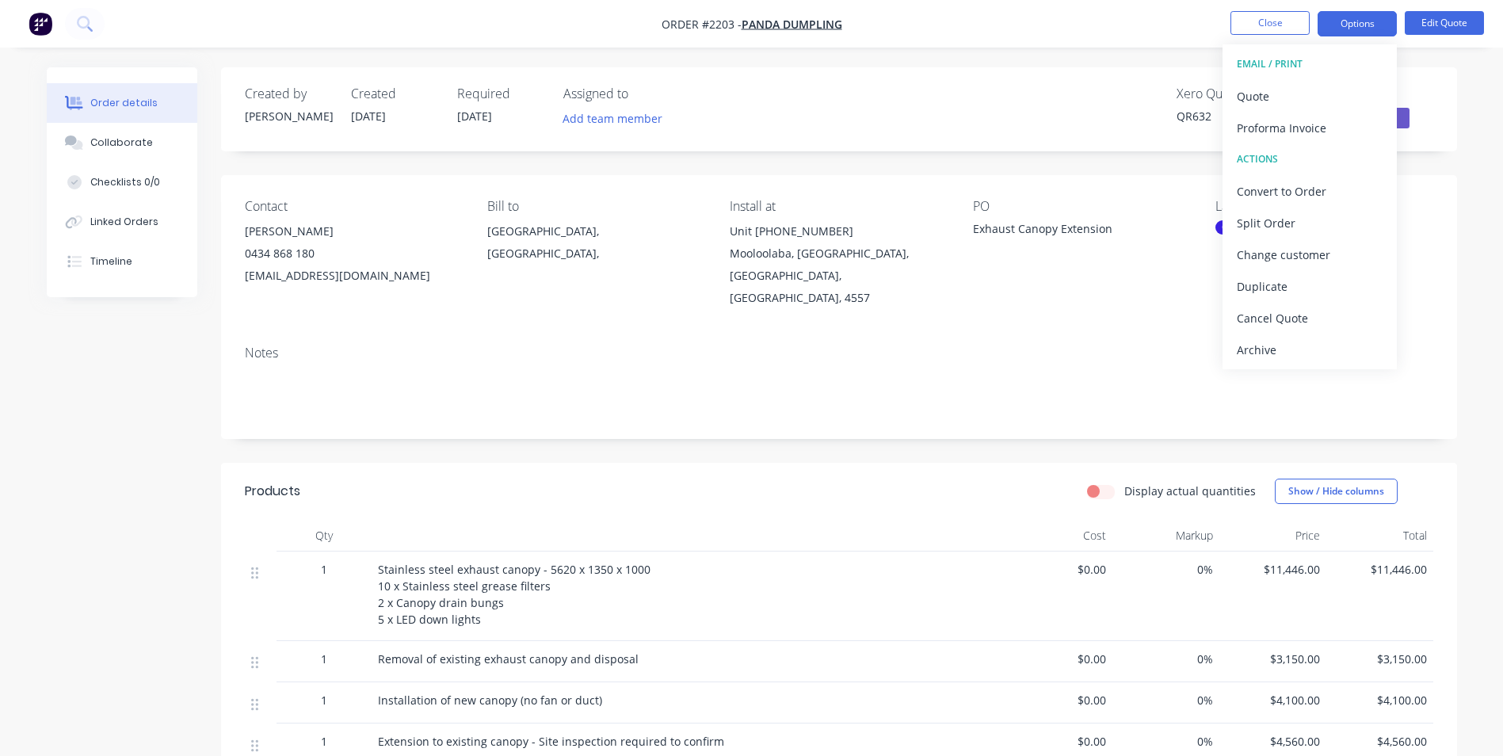
click at [1296, 61] on div "EMAIL / PRINT" at bounding box center [1310, 64] width 146 height 21
click at [1283, 60] on div "EMAIL / PRINT" at bounding box center [1310, 64] width 146 height 21
click at [1077, 88] on div "Xero Quote # QR632 Status Quote" at bounding box center [1078, 109] width 712 height 46
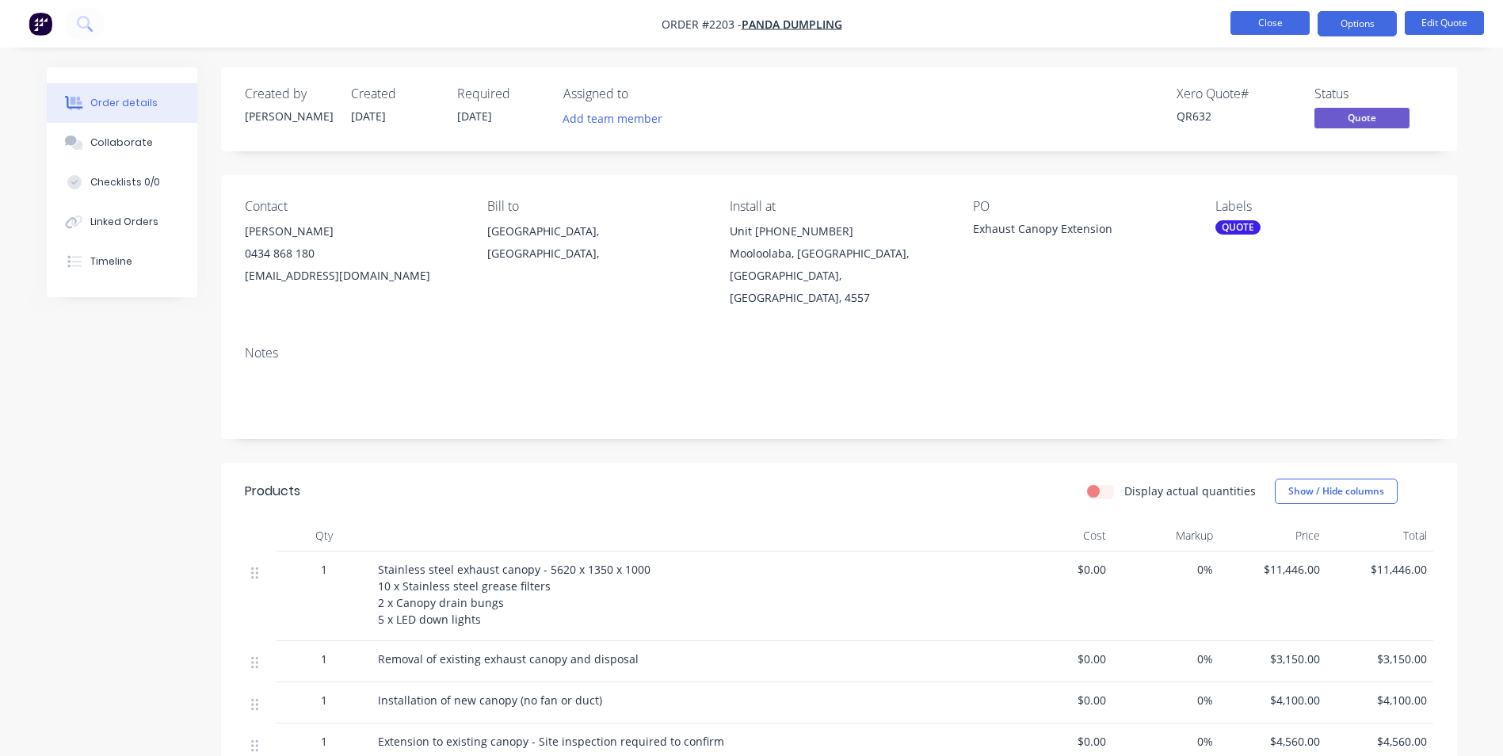
click at [1251, 20] on button "Close" at bounding box center [1270, 23] width 79 height 24
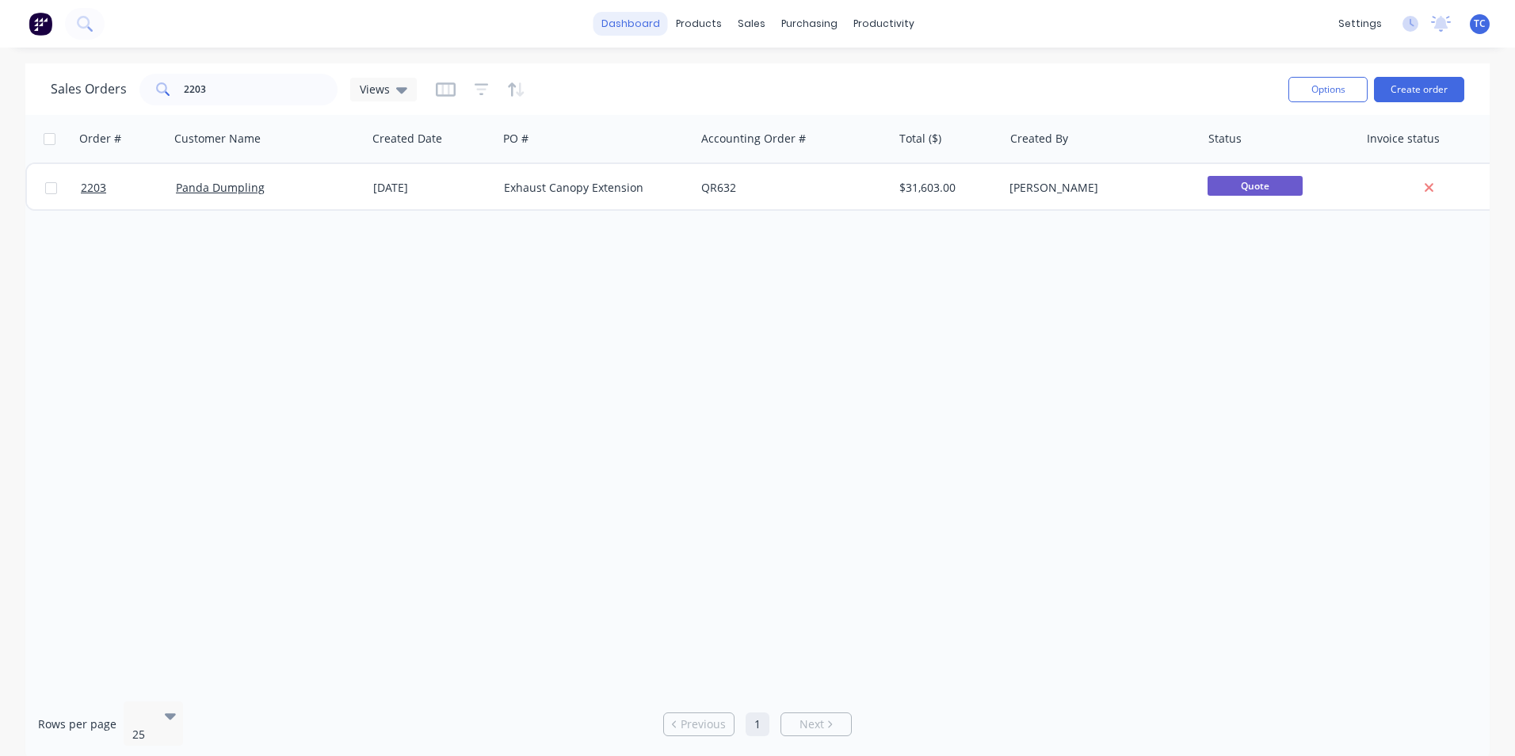
click at [631, 19] on link "dashboard" at bounding box center [631, 24] width 74 height 24
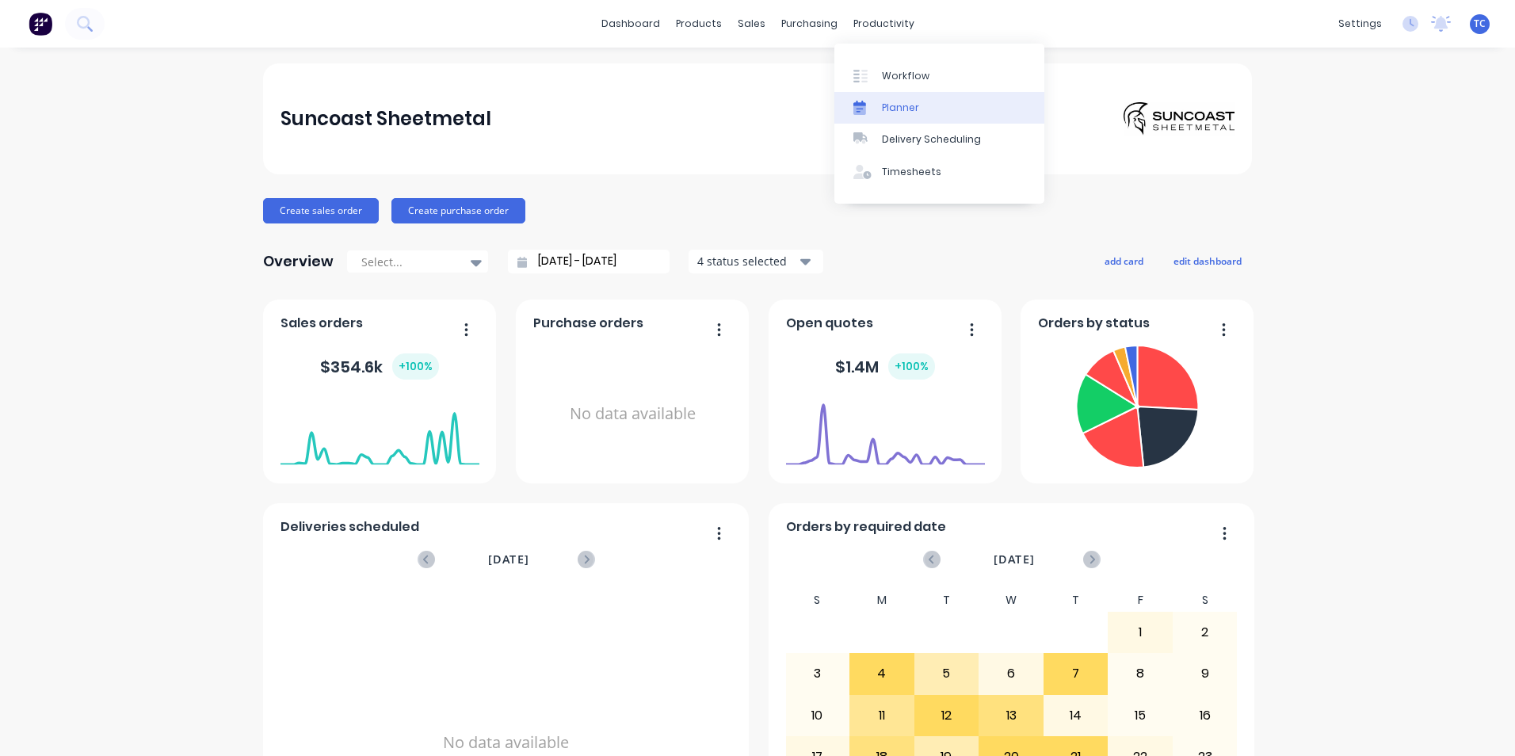
click at [895, 101] on div "Planner" at bounding box center [900, 108] width 37 height 14
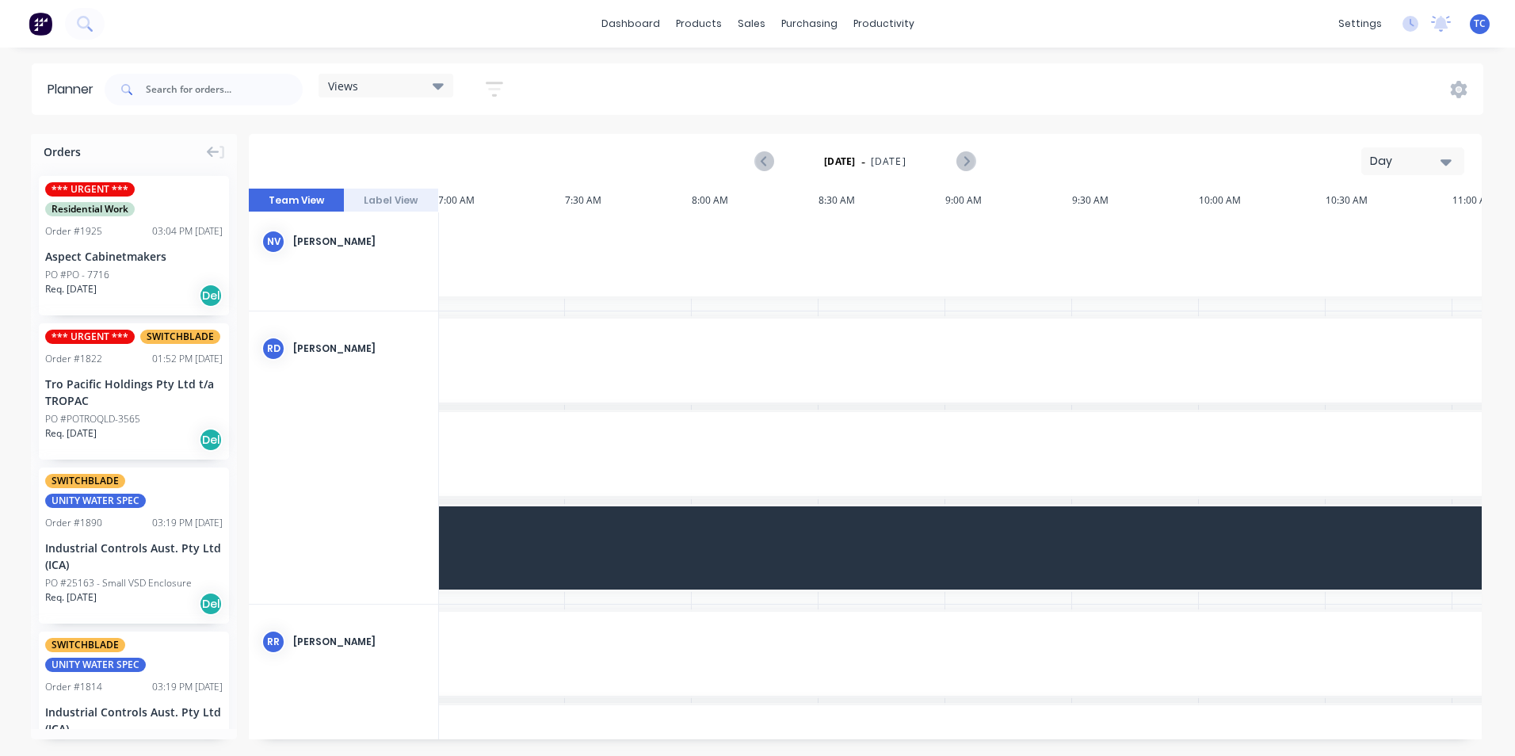
scroll to position [1109, 254]
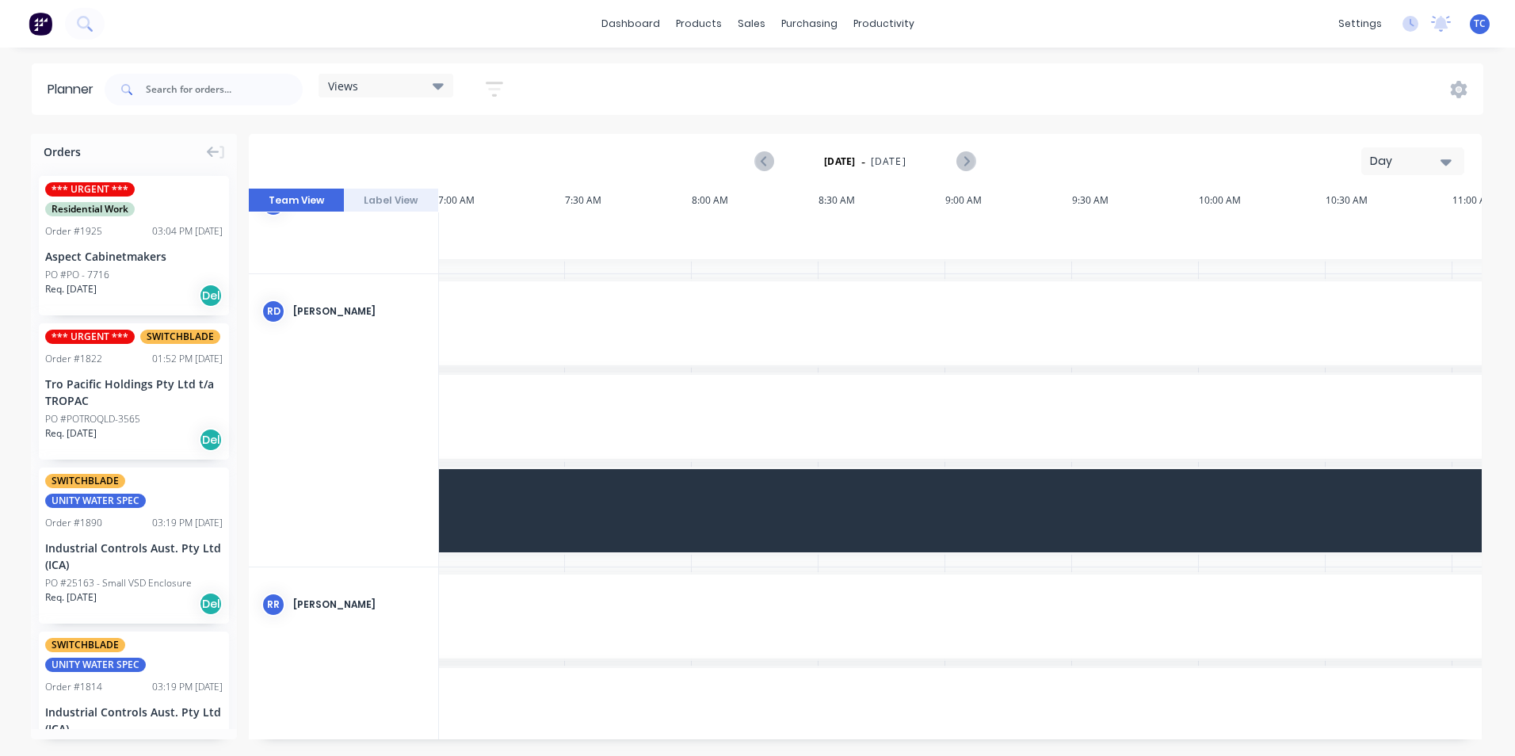
click at [1445, 158] on icon "button" at bounding box center [1446, 161] width 11 height 17
click at [1353, 235] on div "Week" at bounding box center [1384, 235] width 157 height 32
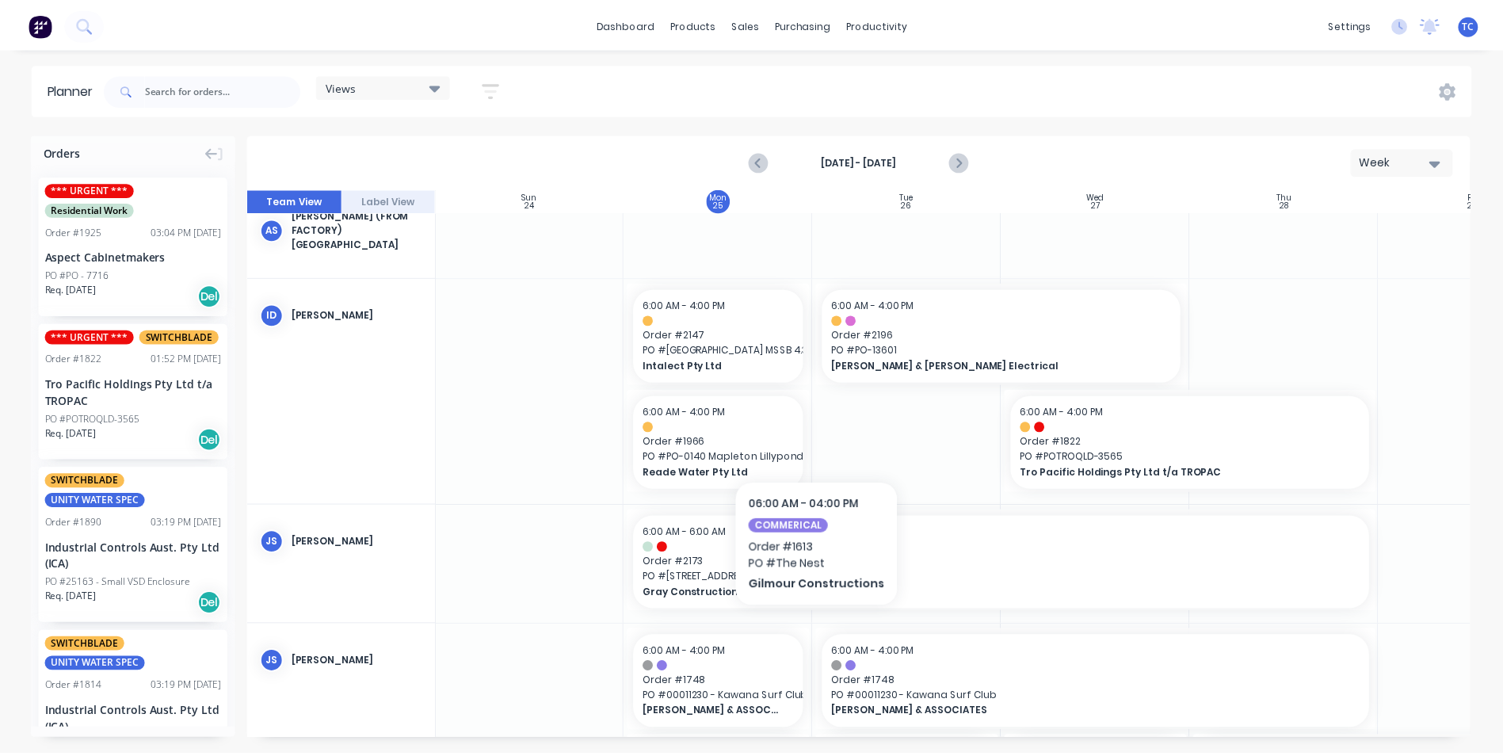
scroll to position [229, 1]
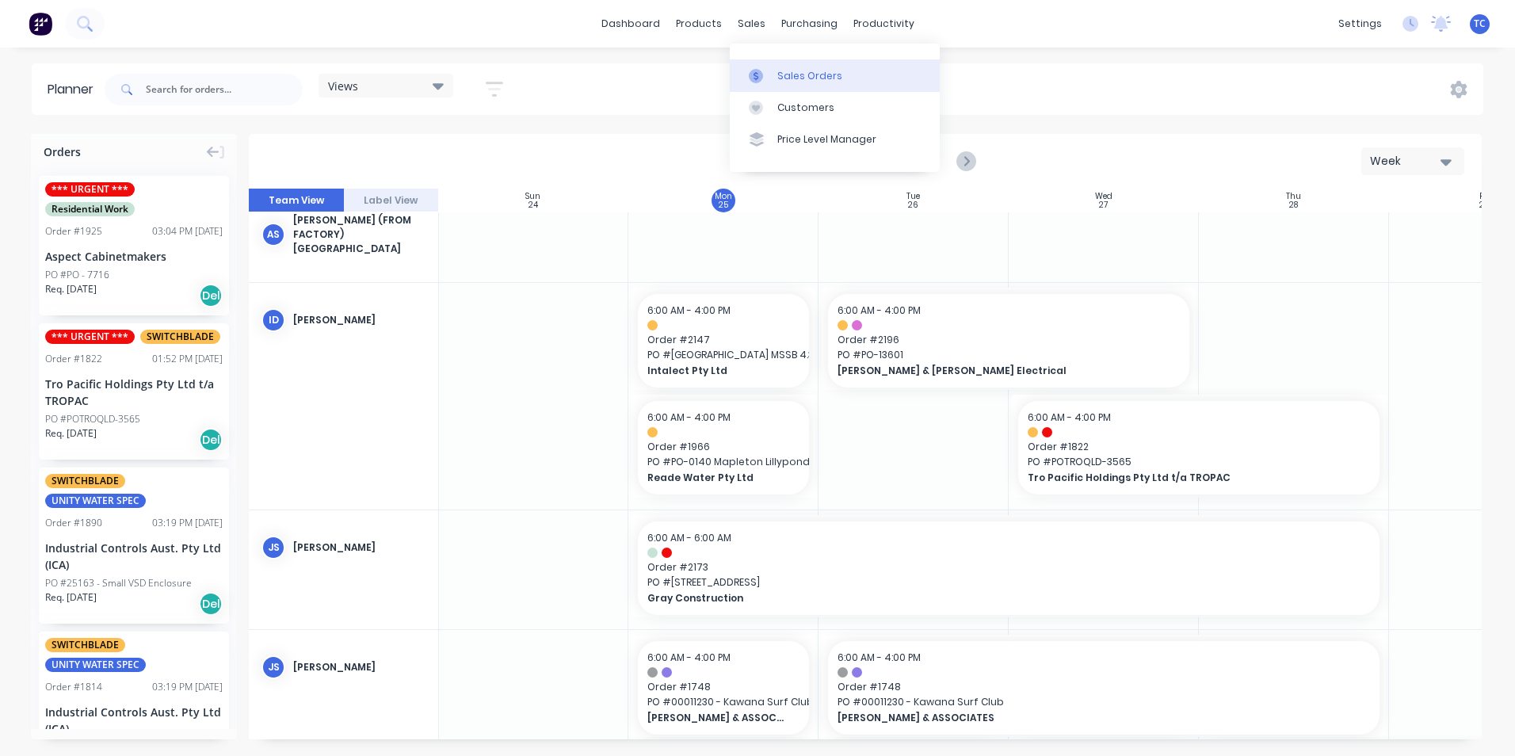
click at [790, 71] on div "Sales Orders" at bounding box center [809, 76] width 65 height 14
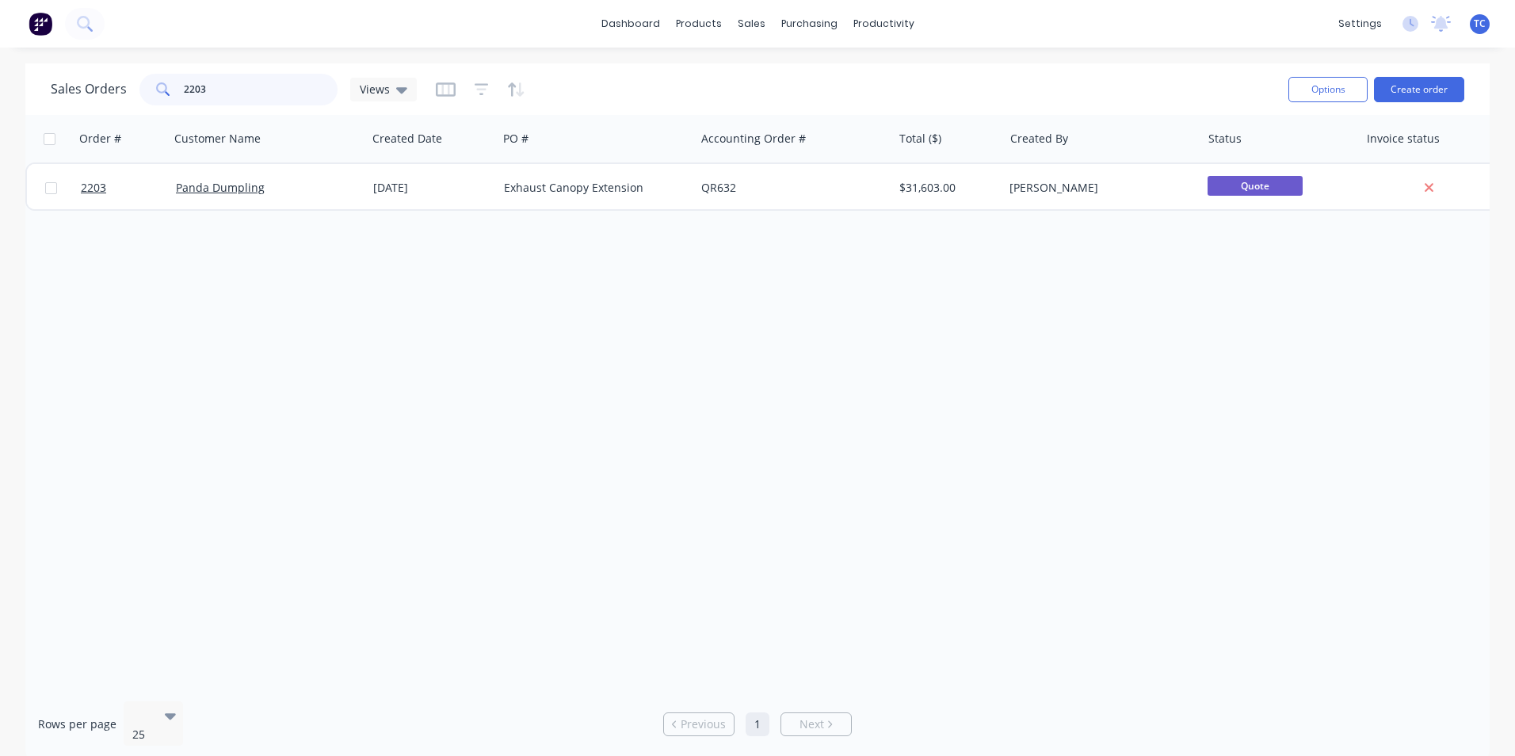
drag, startPoint x: 207, startPoint y: 86, endPoint x: 177, endPoint y: 86, distance: 29.3
click at [177, 86] on div "2203" at bounding box center [238, 90] width 198 height 32
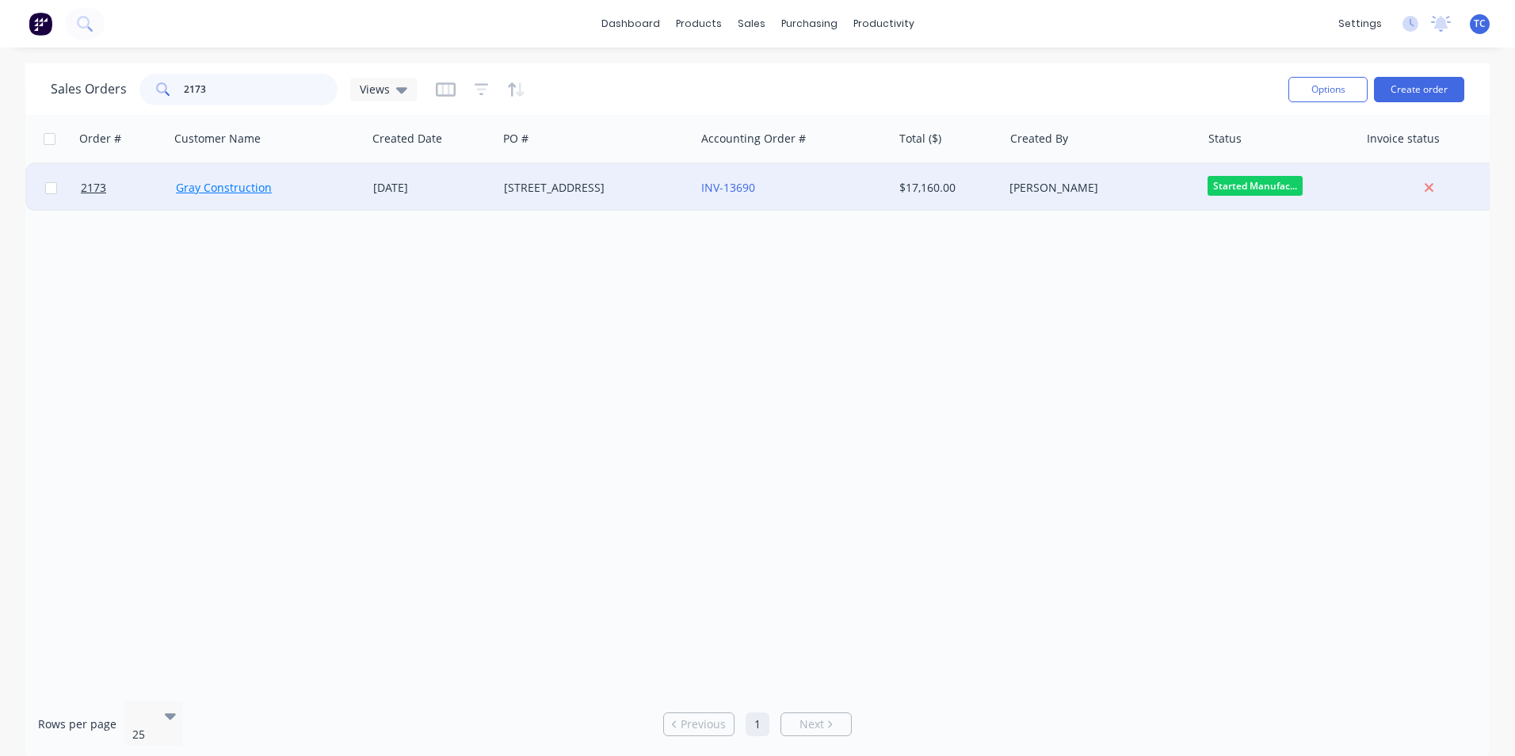
type input "2173"
click at [215, 184] on link "Gray Construction" at bounding box center [224, 187] width 96 height 15
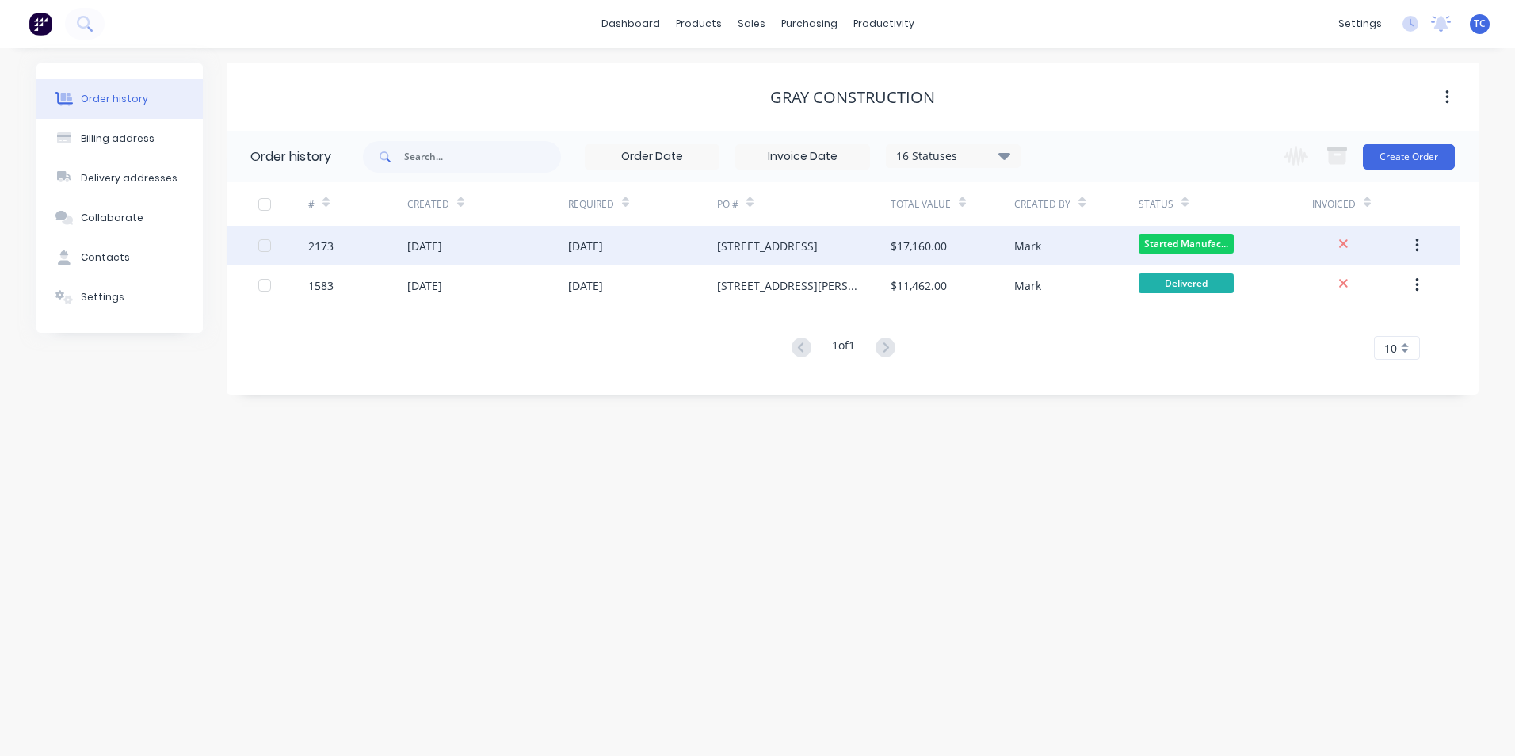
click at [433, 242] on div "[DATE]" at bounding box center [424, 246] width 35 height 17
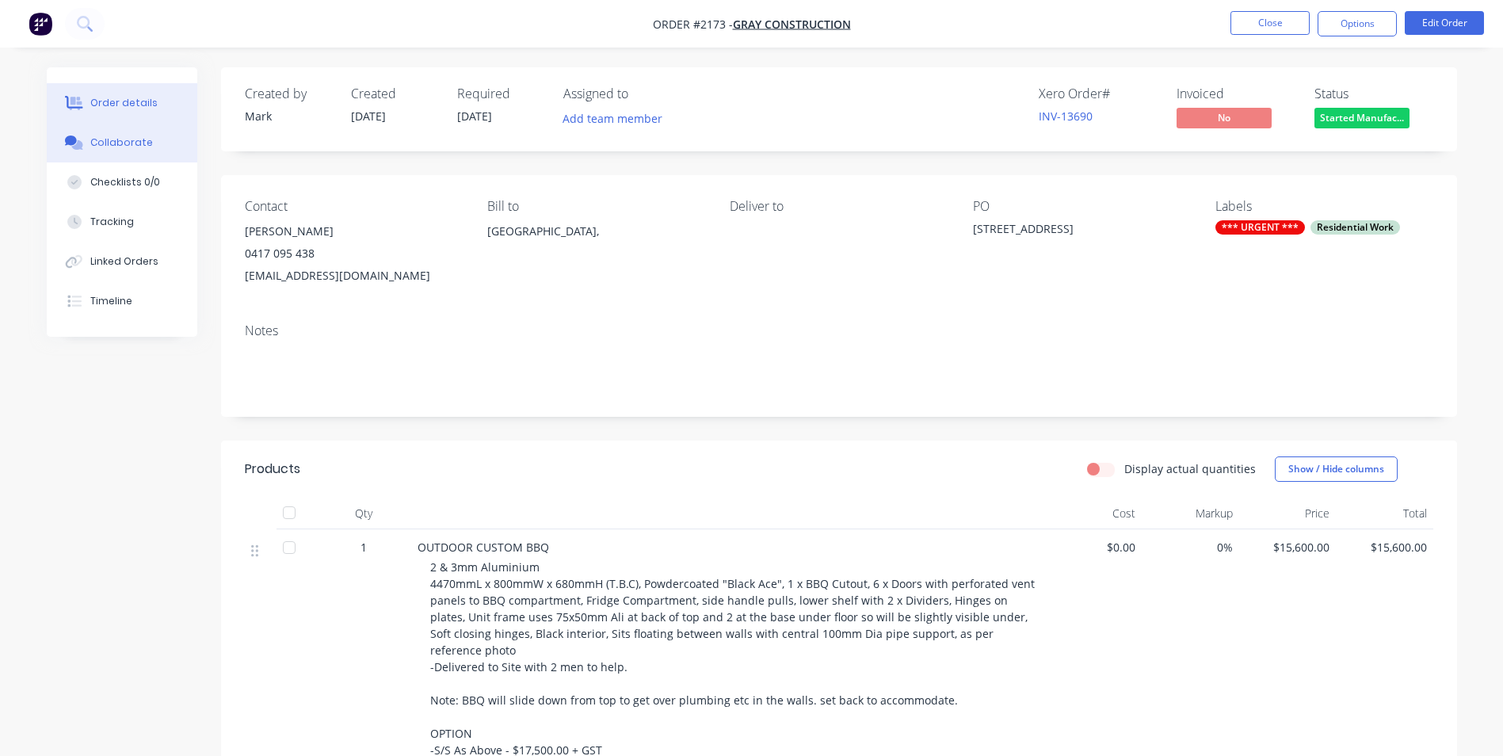
click at [120, 137] on div "Collaborate" at bounding box center [121, 143] width 63 height 14
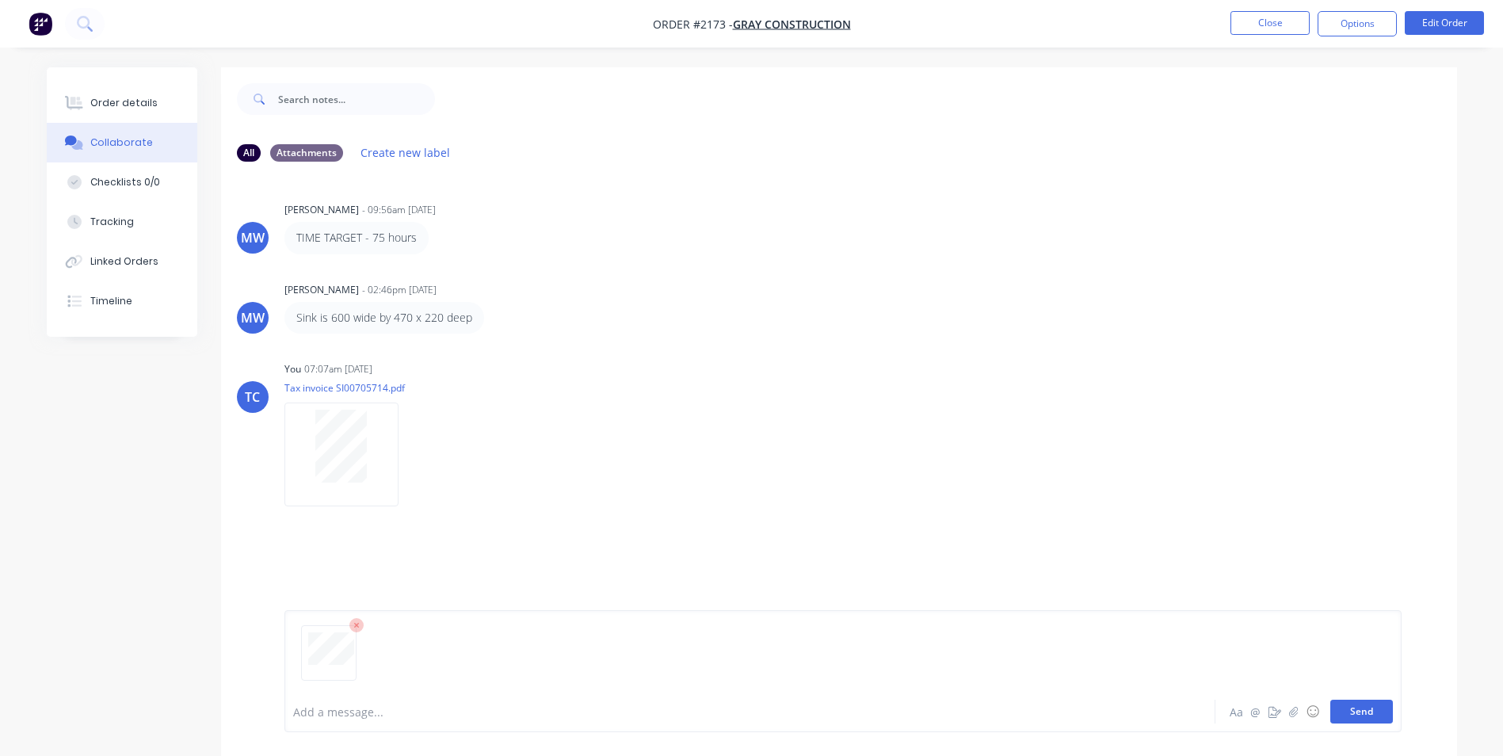
click at [1357, 709] on button "Send" at bounding box center [1361, 712] width 63 height 24
click at [1364, 708] on button "Send" at bounding box center [1361, 712] width 63 height 24
